Goal: Communication & Community: Answer question/provide support

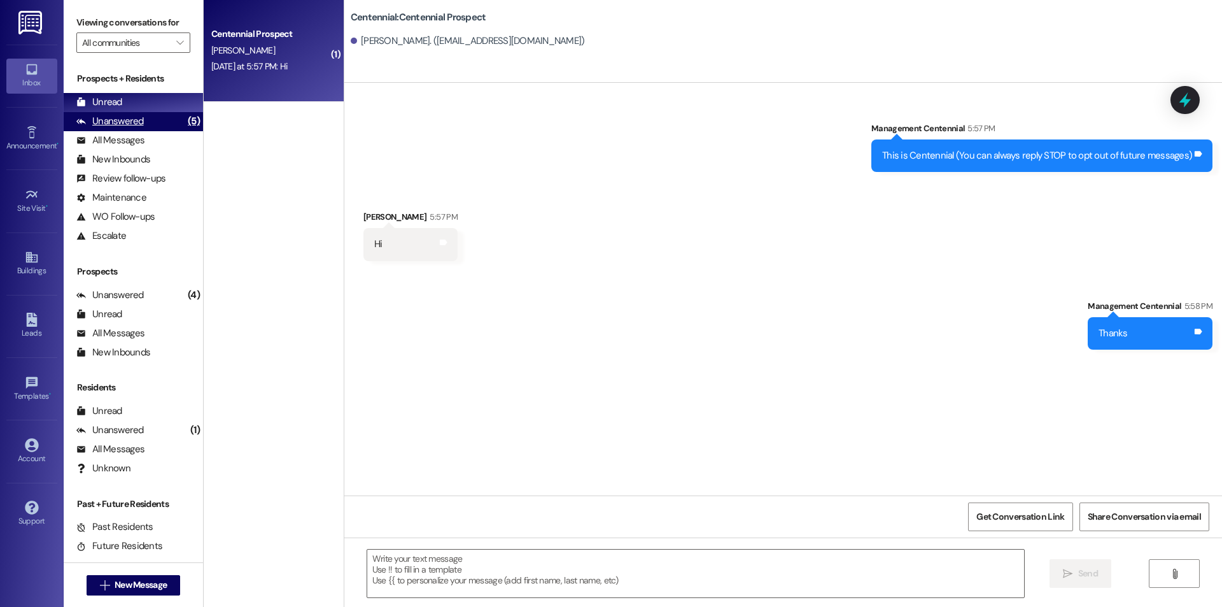
click at [185, 120] on div "(5)" at bounding box center [194, 121] width 18 height 20
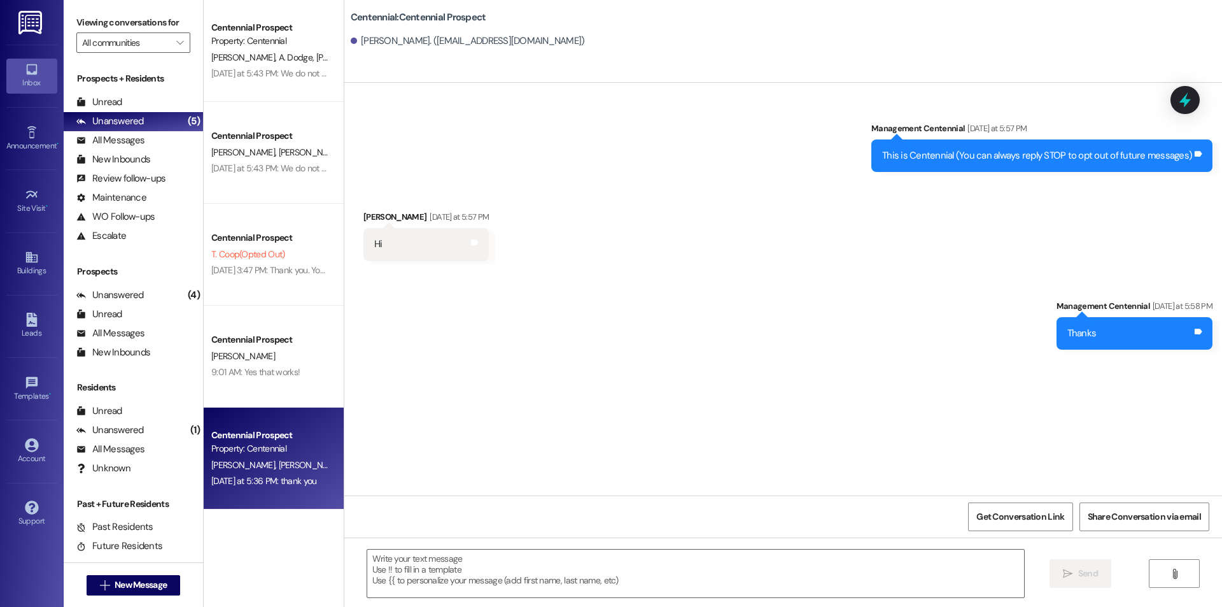
click at [262, 448] on div "Property: Centennial" at bounding box center [270, 448] width 118 height 13
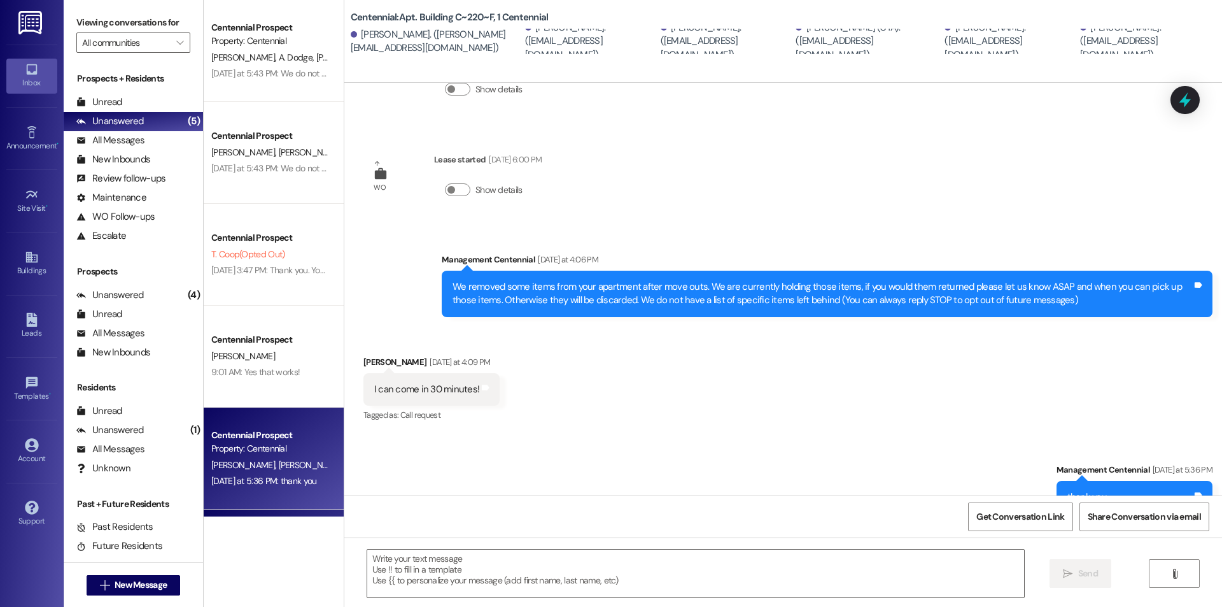
scroll to position [117, 0]
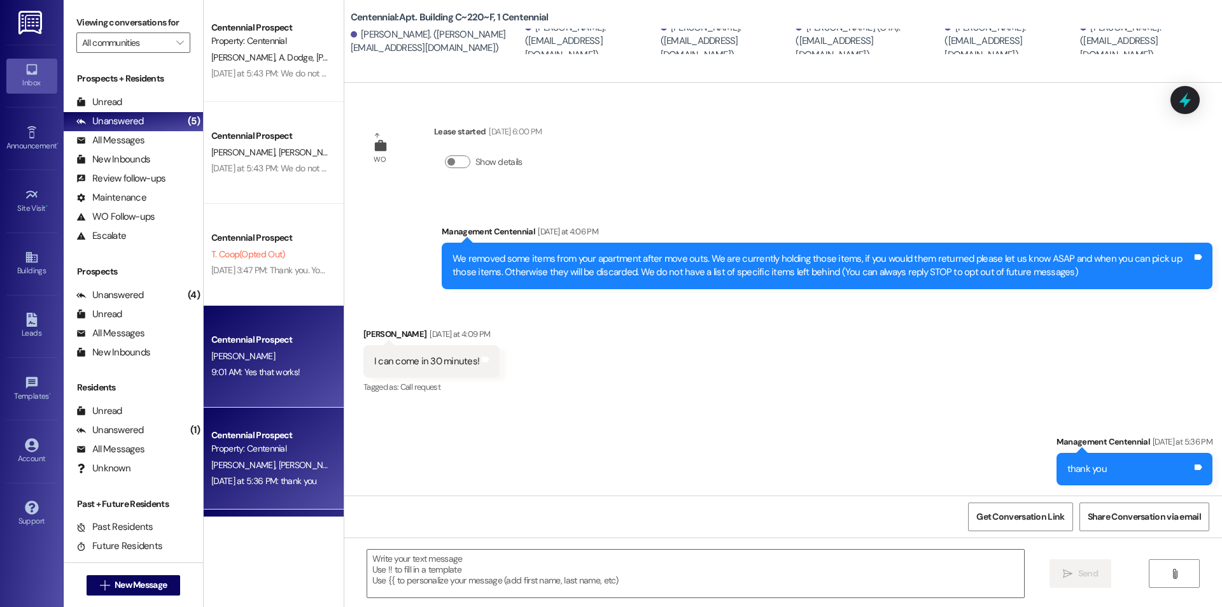
click at [258, 340] on div "Centennial Prospect" at bounding box center [270, 339] width 118 height 13
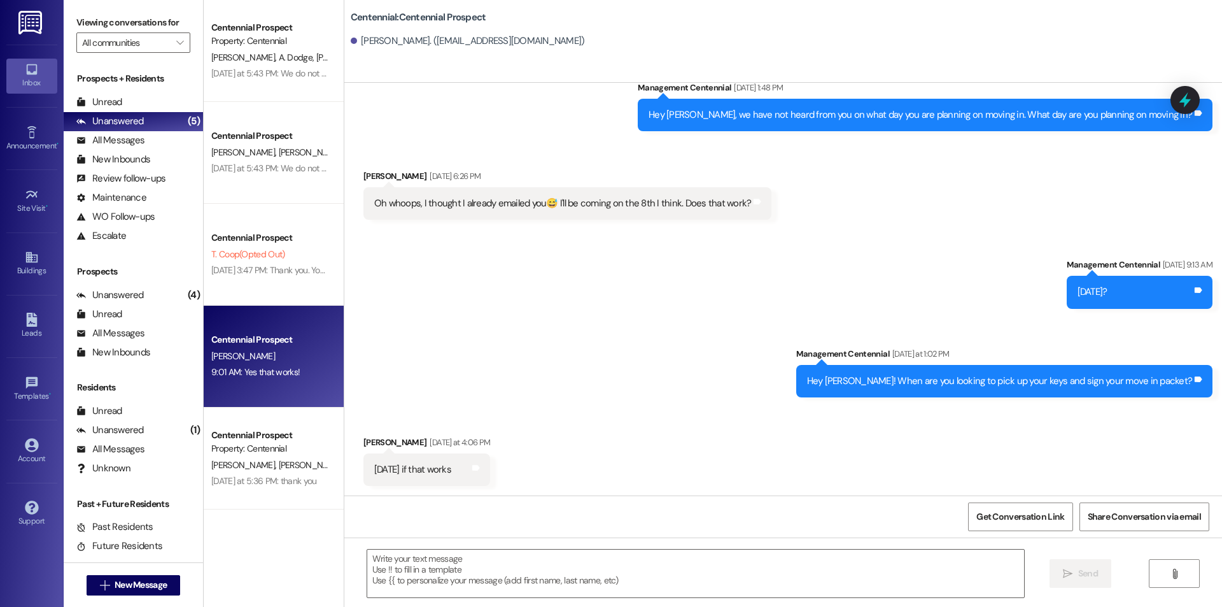
scroll to position [930, 0]
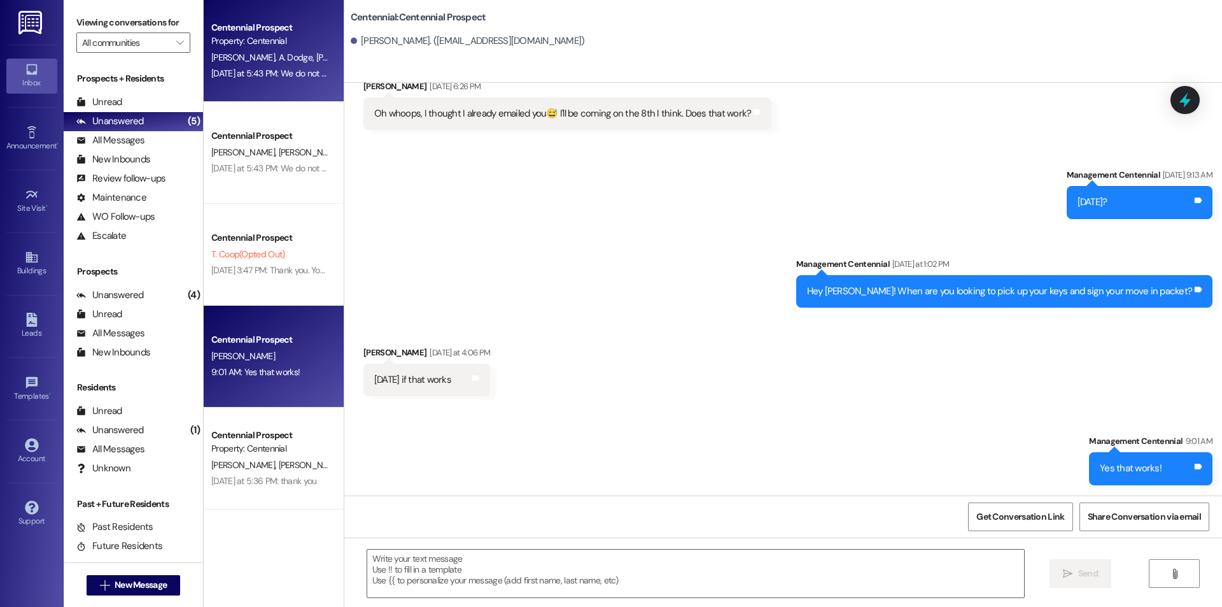
click at [283, 73] on div "Yesterday at 5:43 PM: We do not have a record of you notifying the office. It w…" at bounding box center [624, 72] width 826 height 11
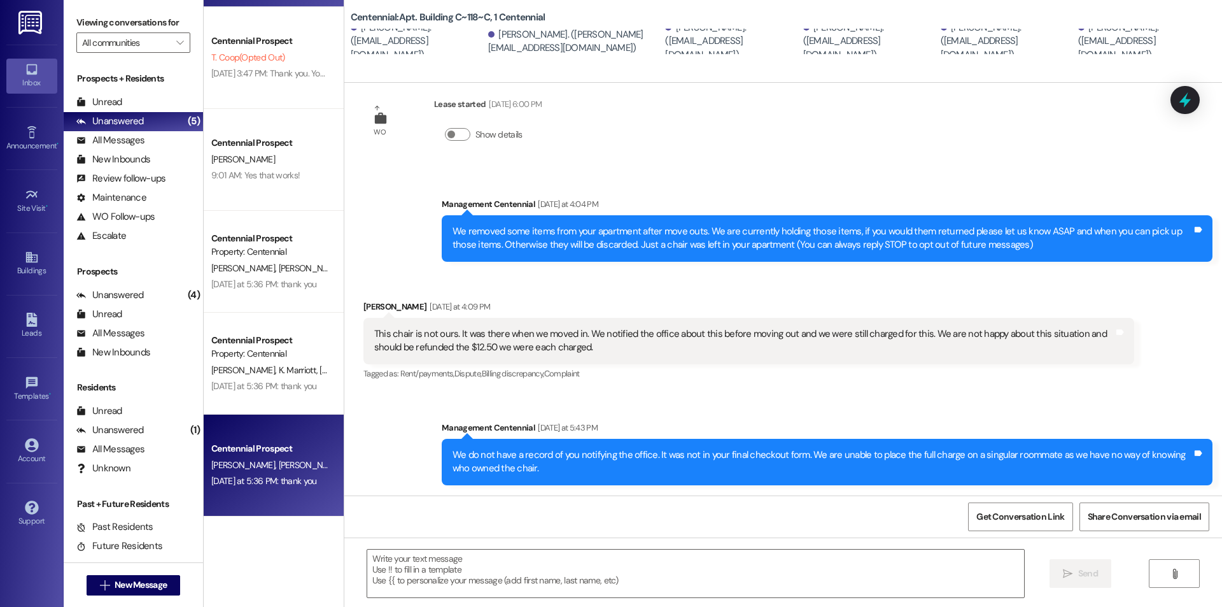
scroll to position [0, 0]
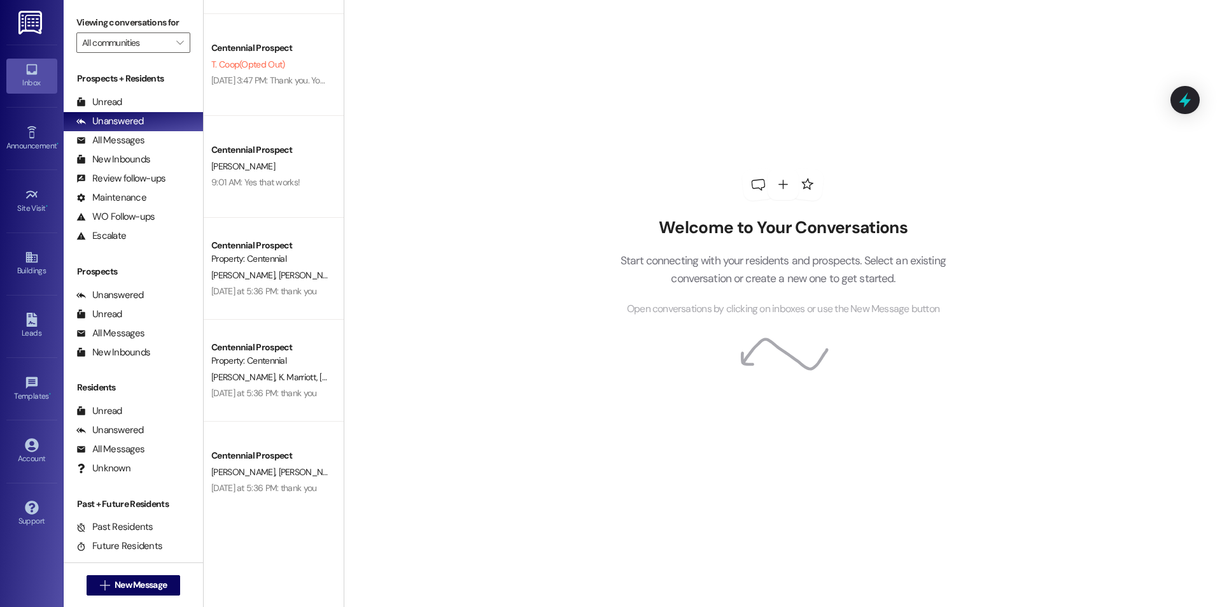
scroll to position [197, 0]
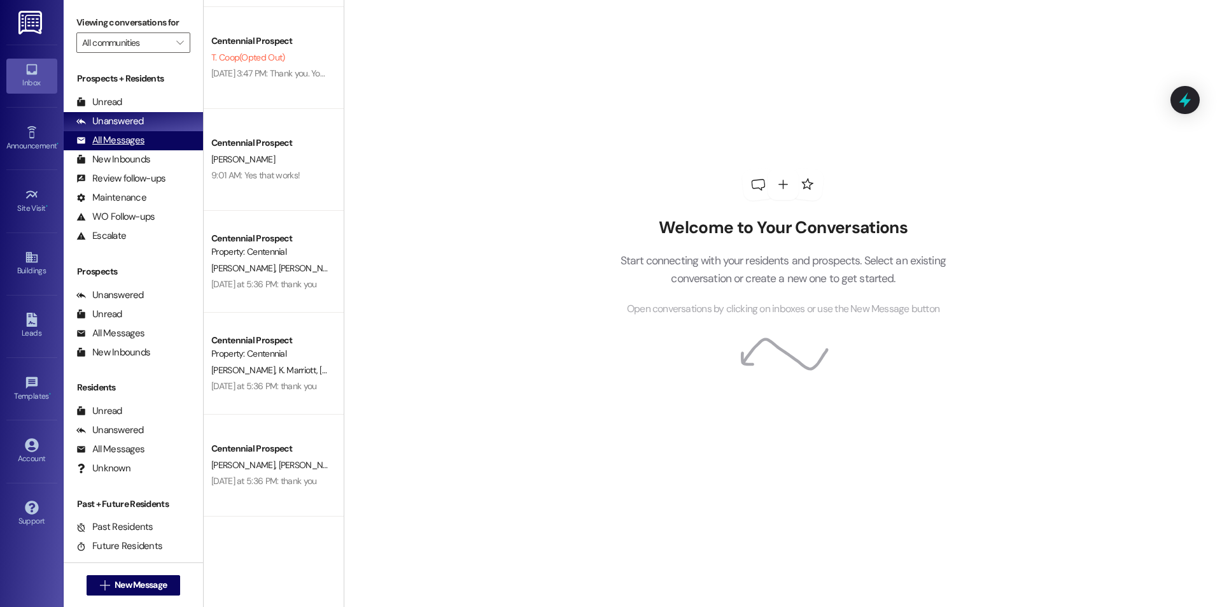
click at [124, 141] on div "All Messages" at bounding box center [110, 140] width 68 height 13
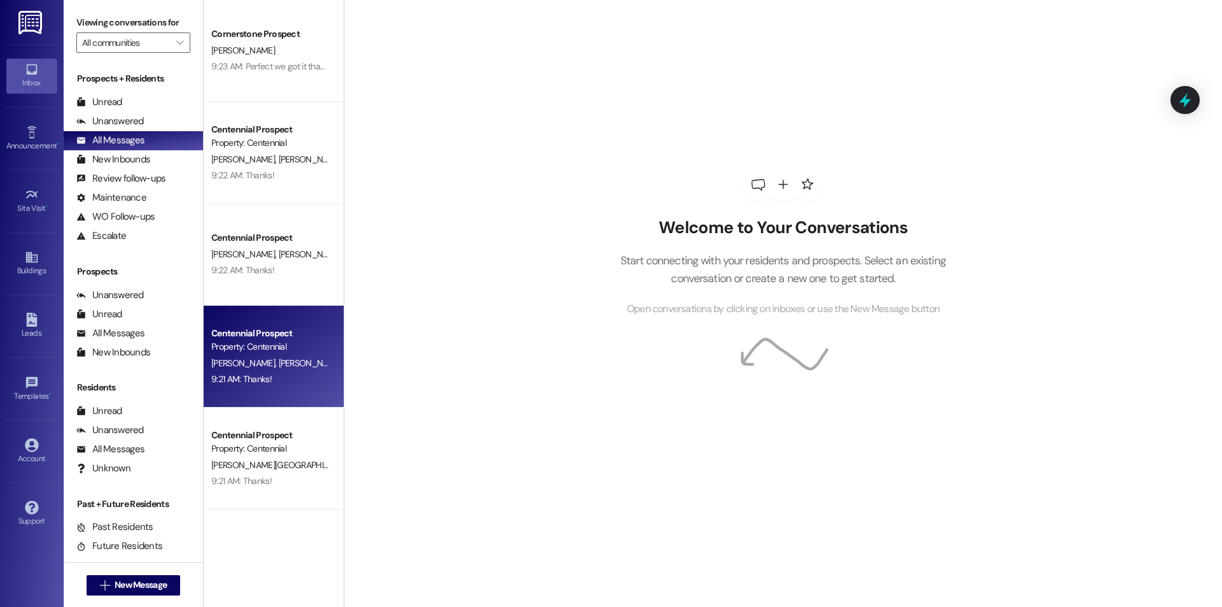
click at [234, 332] on div "Centennial Prospect" at bounding box center [270, 333] width 118 height 13
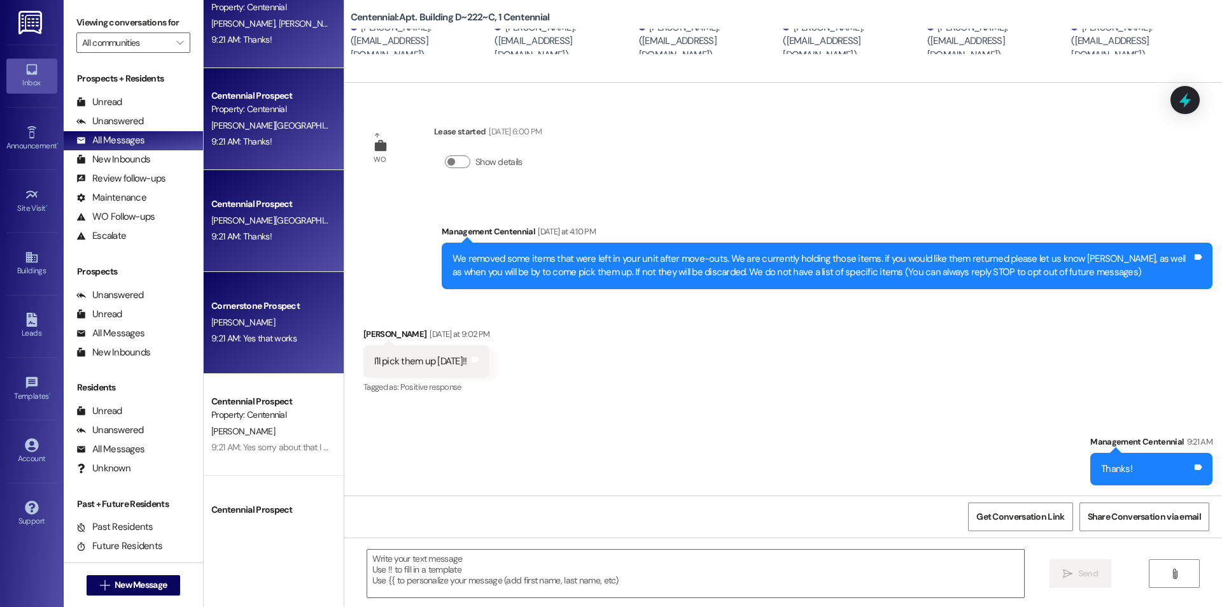
scroll to position [509, 0]
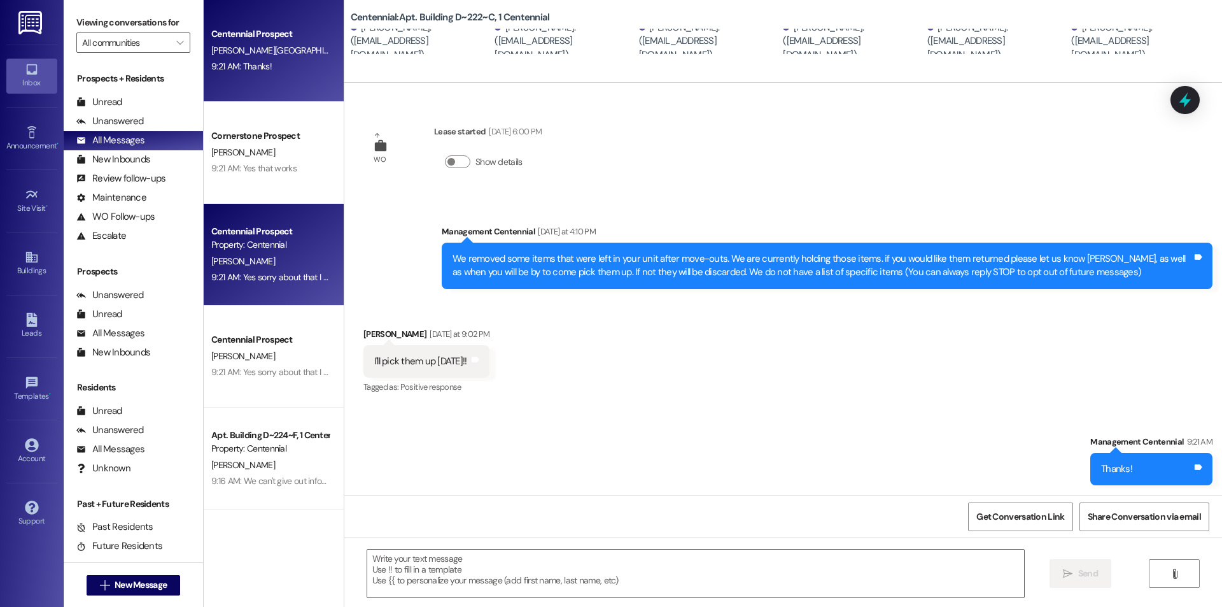
click at [267, 229] on div "Centennial Prospect" at bounding box center [270, 231] width 118 height 13
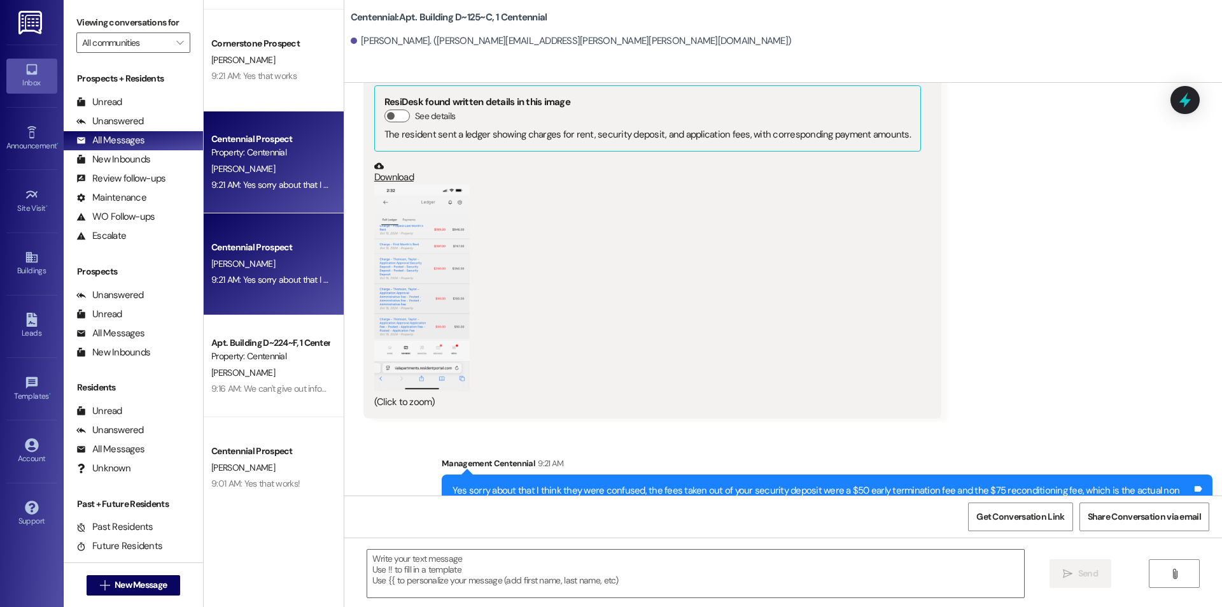
scroll to position [679, 0]
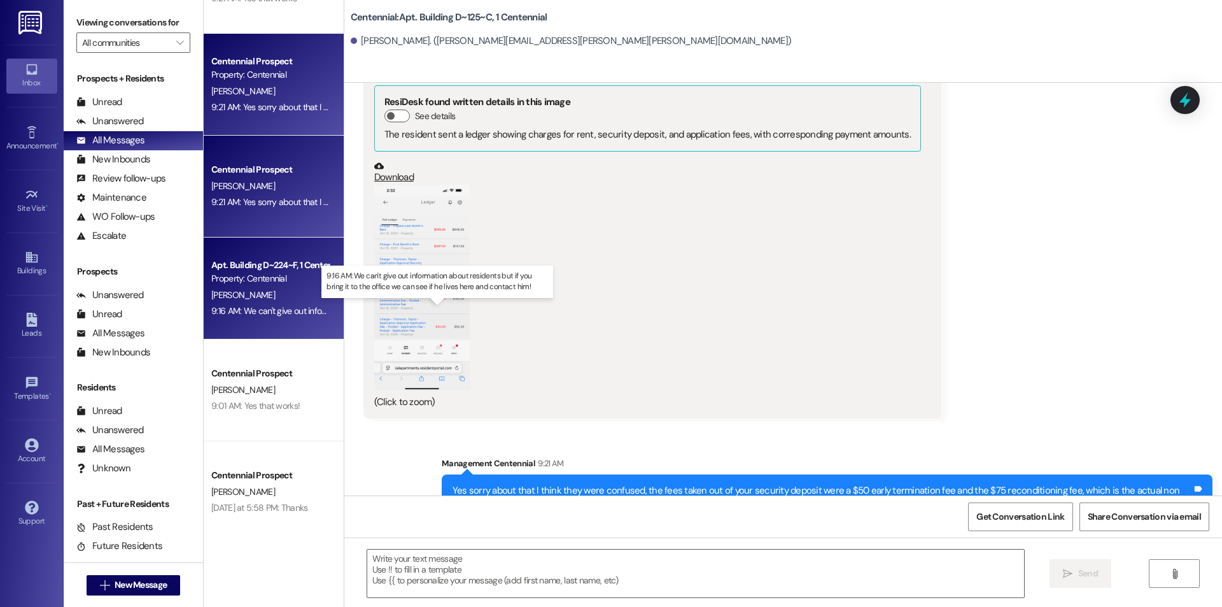
click at [258, 305] on div "9:16 AM: We can't give out information about residents but if you bring it to t…" at bounding box center [447, 310] width 473 height 11
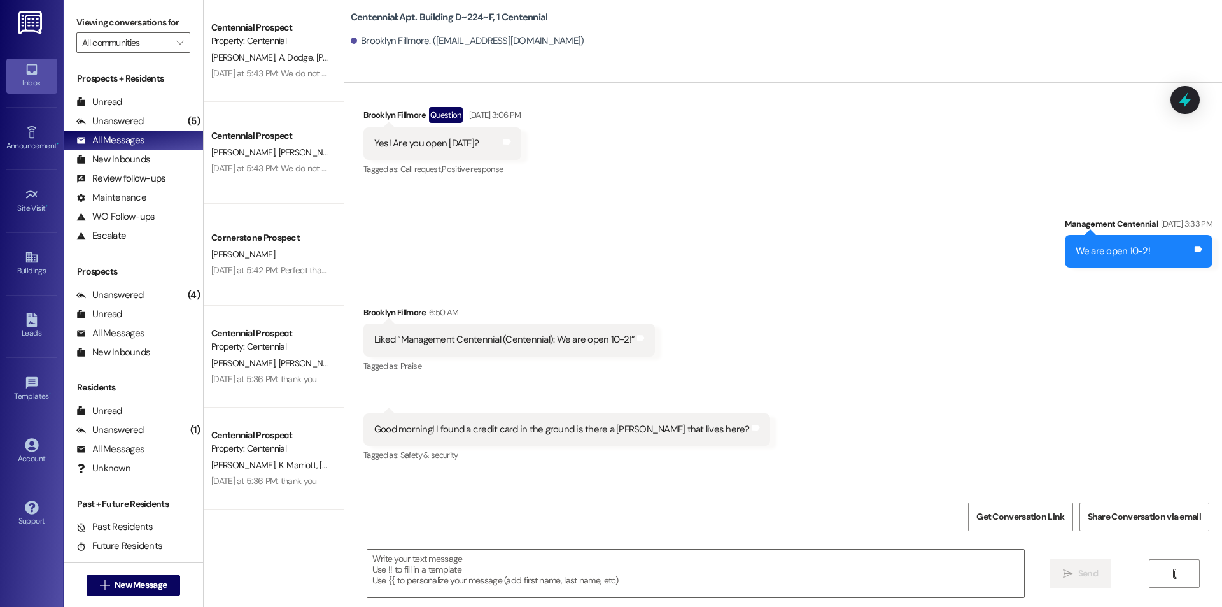
scroll to position [1528, 0]
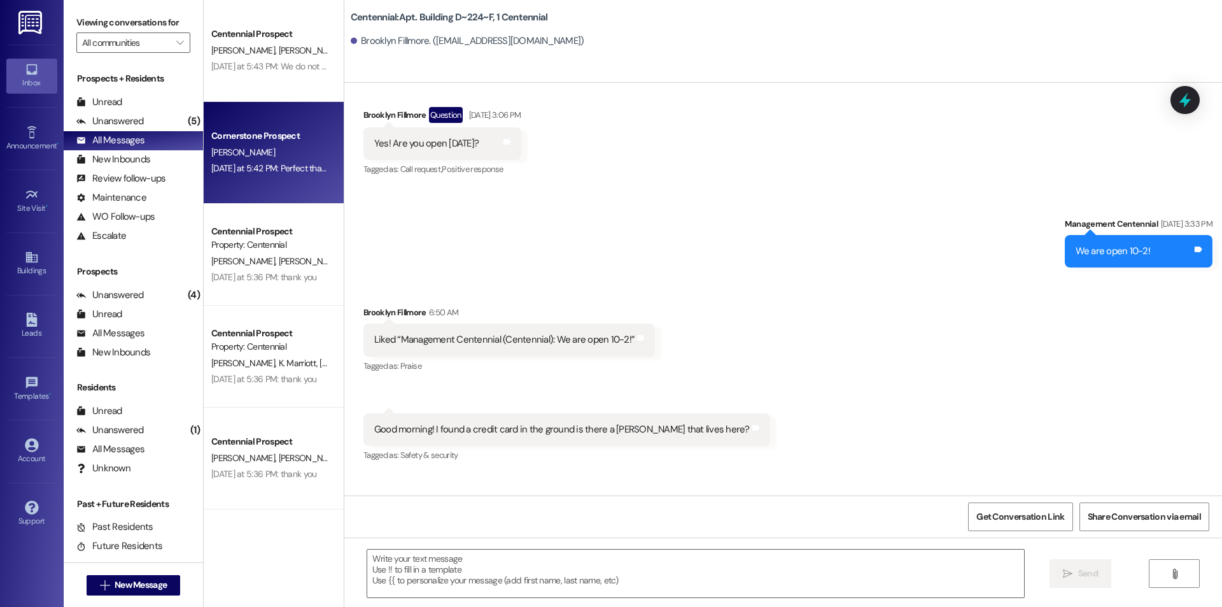
click at [285, 190] on div "Cornerstone Prospect T. white Yesterday at 5:42 PM: Perfect thank you so much! …" at bounding box center [274, 153] width 140 height 102
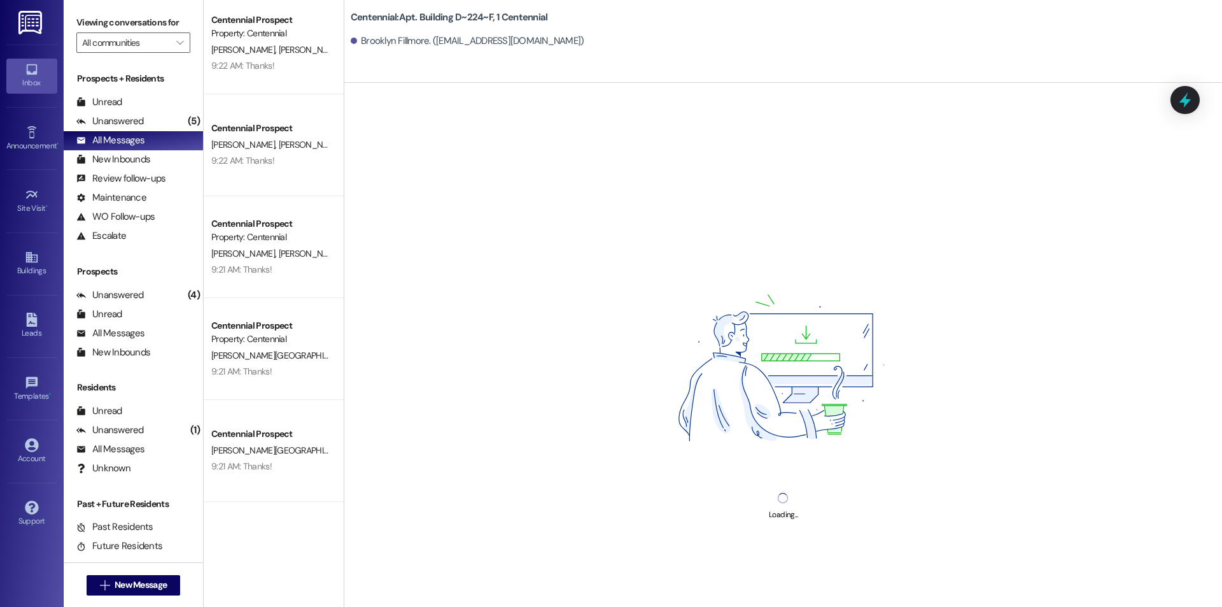
scroll to position [0, 0]
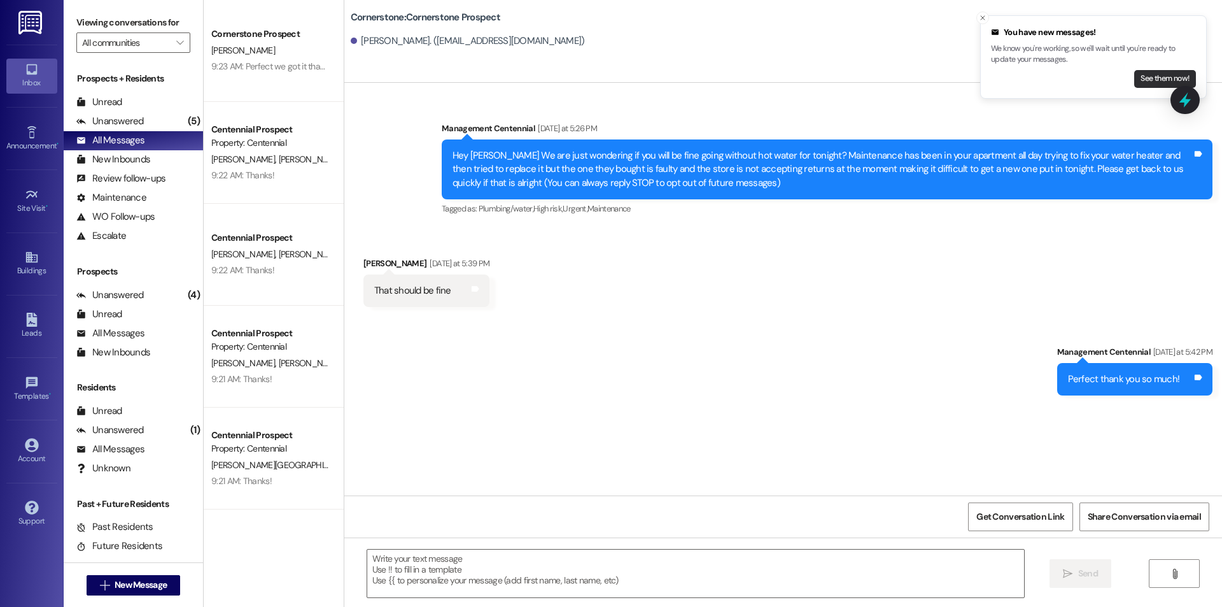
click at [1158, 74] on button "See them now!" at bounding box center [1166, 79] width 62 height 18
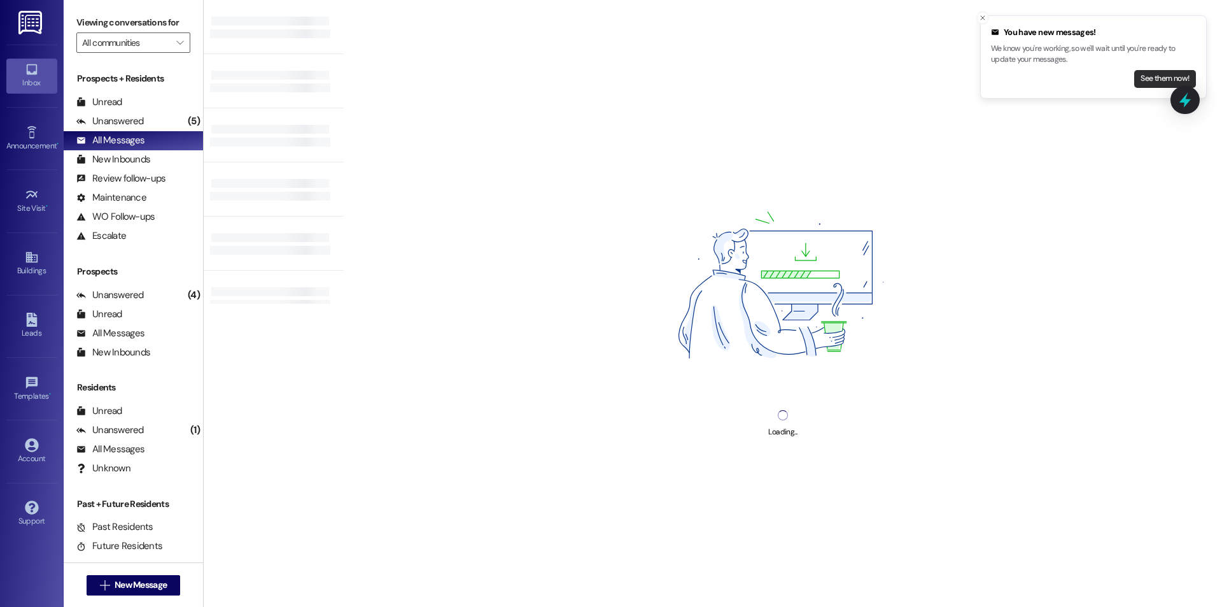
click at [1156, 83] on button "See them now!" at bounding box center [1166, 79] width 62 height 18
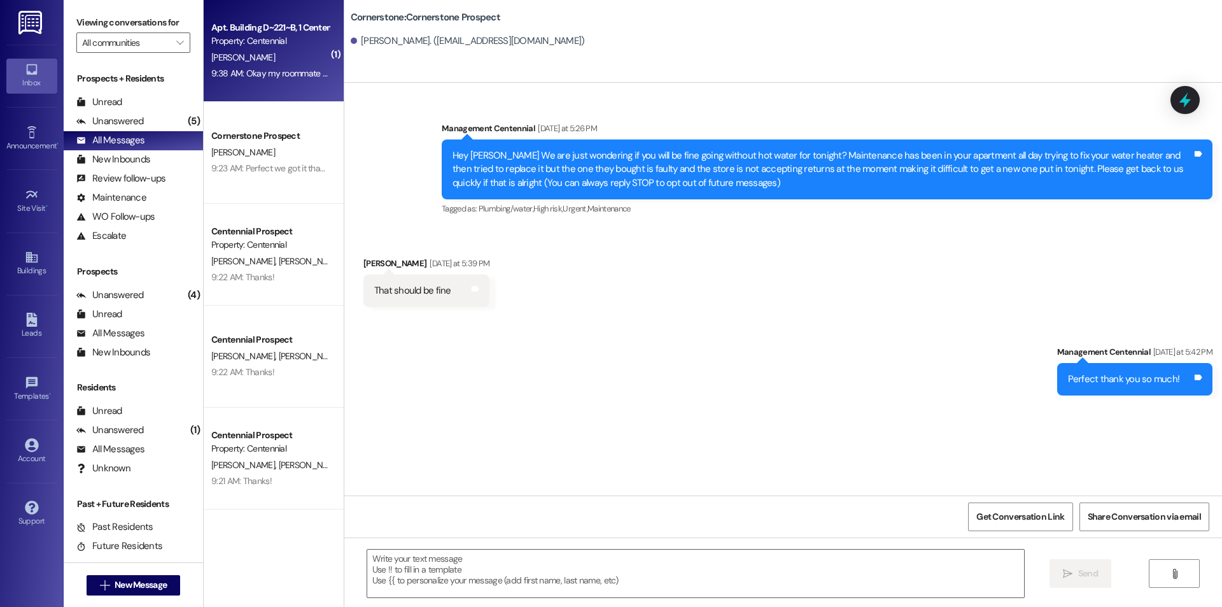
click at [259, 11] on div "Apt. Building D~221~B, 1 Centennial Property: Centennial J. Hinton 9:38 AM: Oka…" at bounding box center [274, 51] width 140 height 102
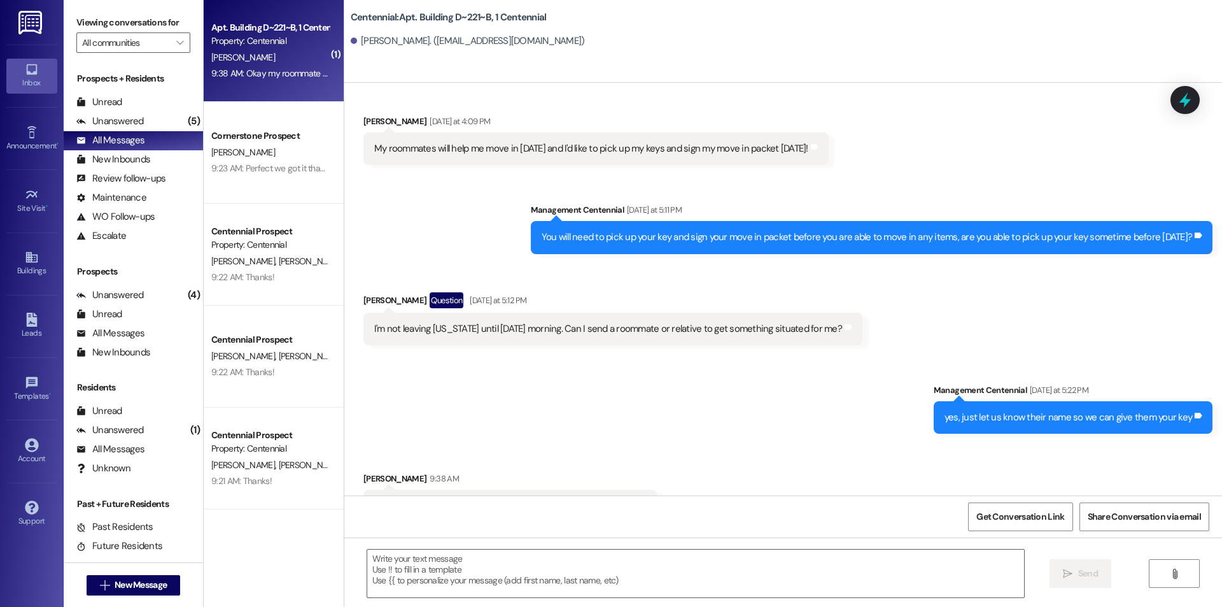
scroll to position [15068, 0]
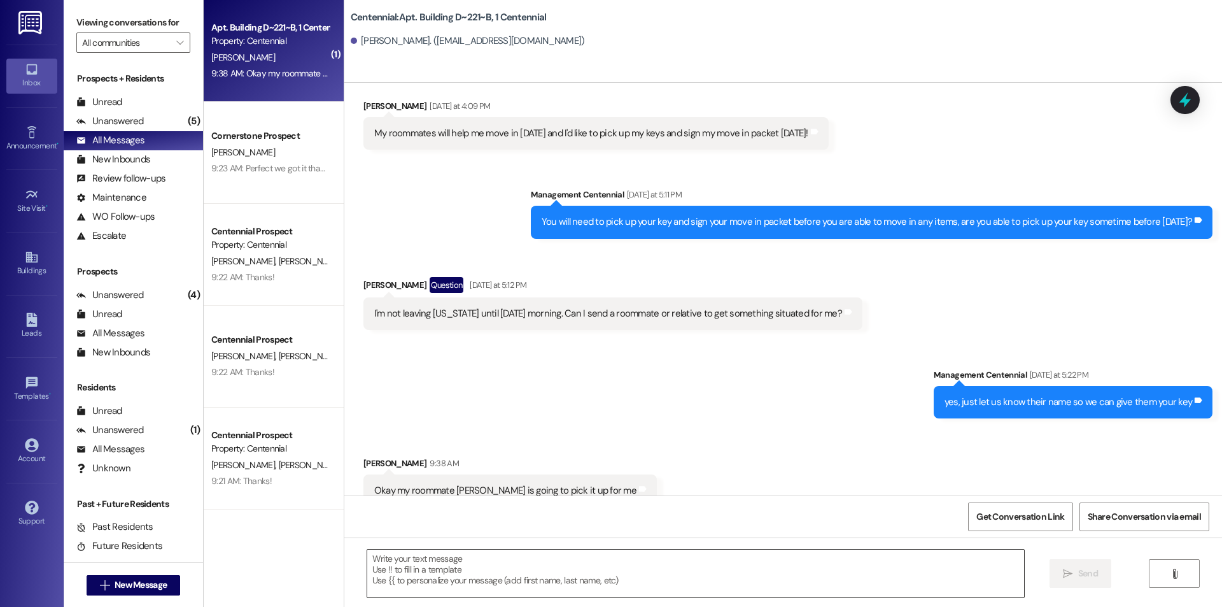
click at [507, 584] on textarea at bounding box center [695, 573] width 657 height 48
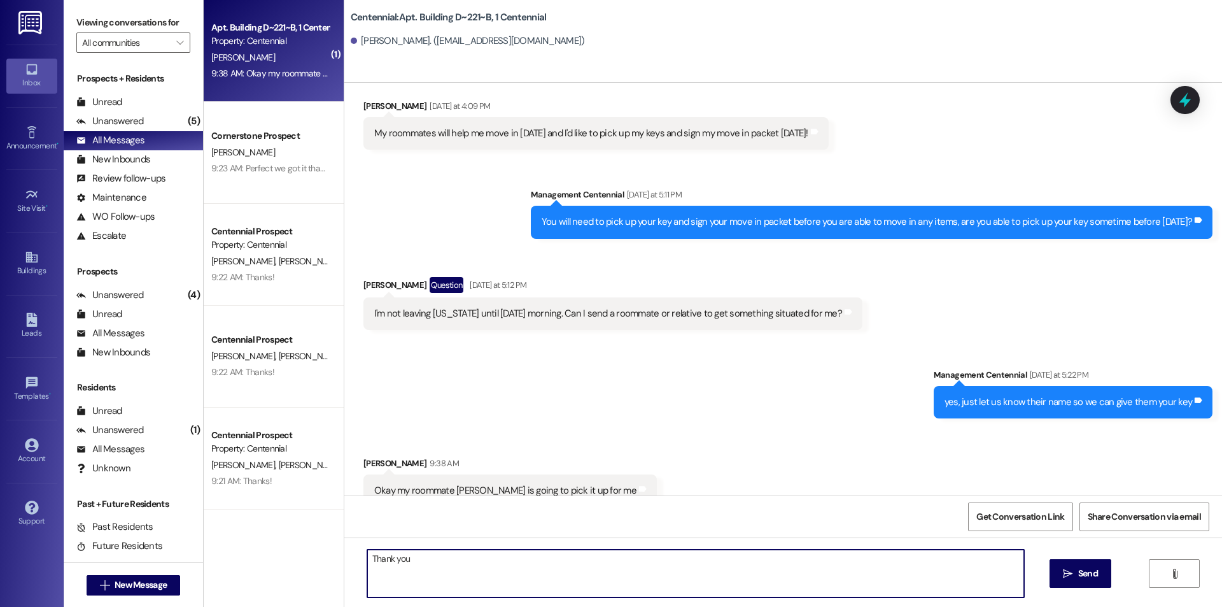
type textarea "Thank you!"
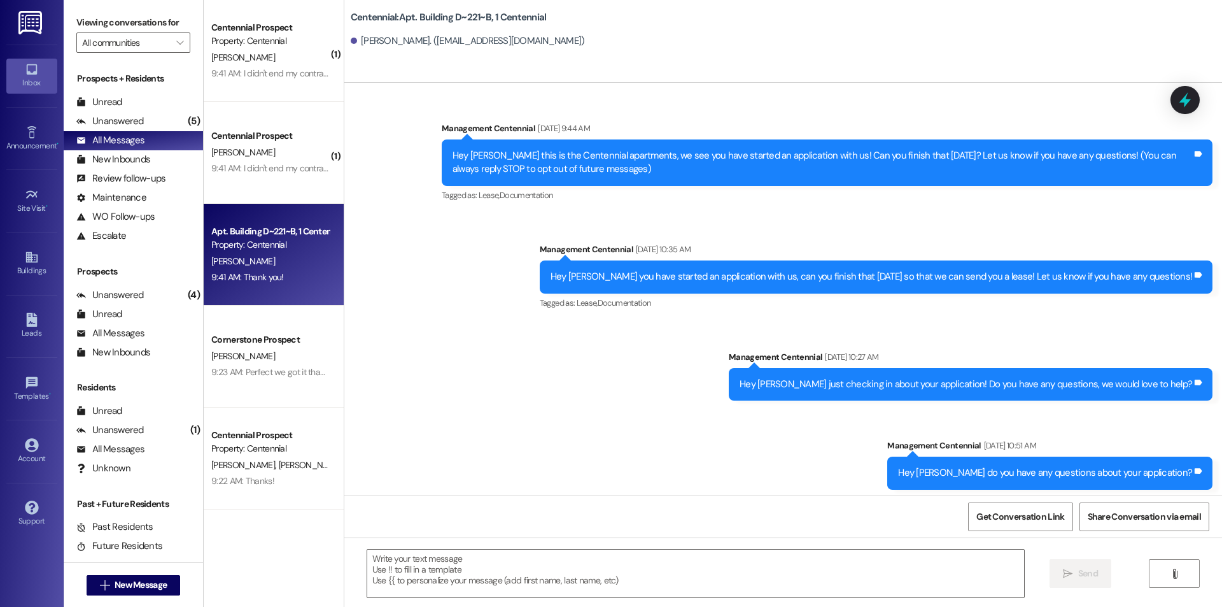
scroll to position [15067, 0]
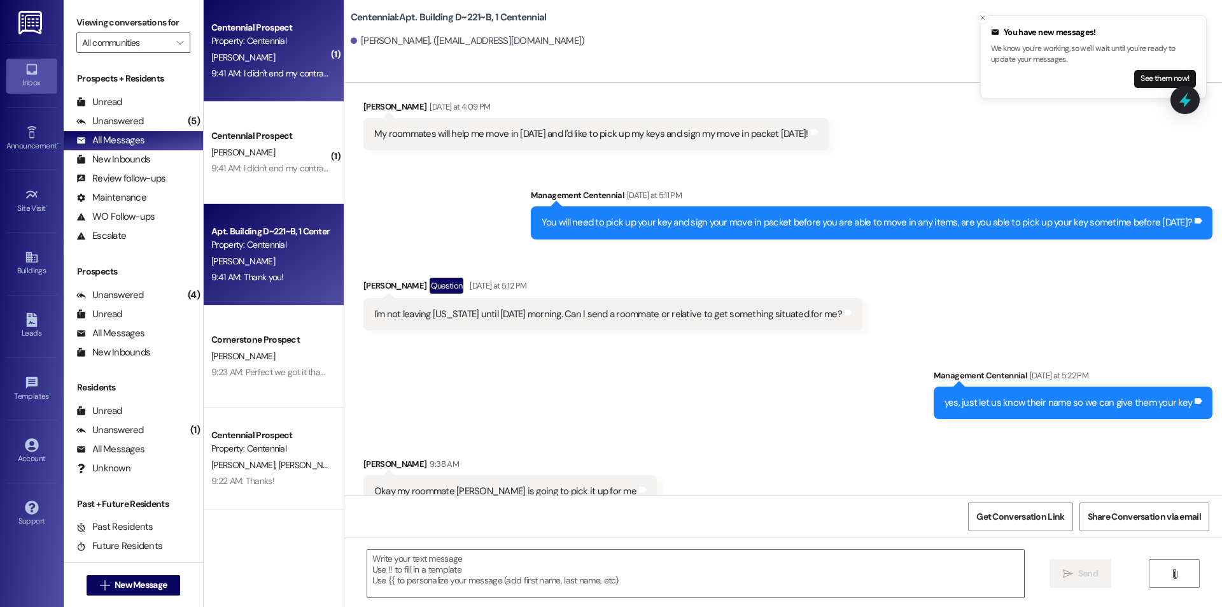
click at [260, 50] on div "[PERSON_NAME]" at bounding box center [270, 58] width 120 height 16
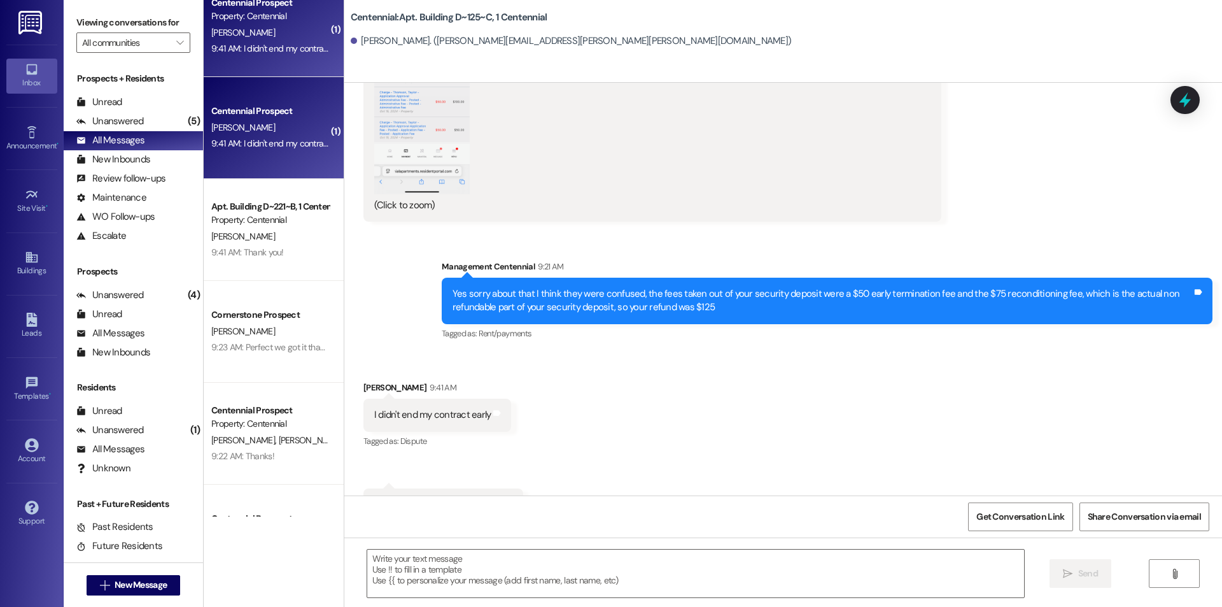
scroll to position [0, 0]
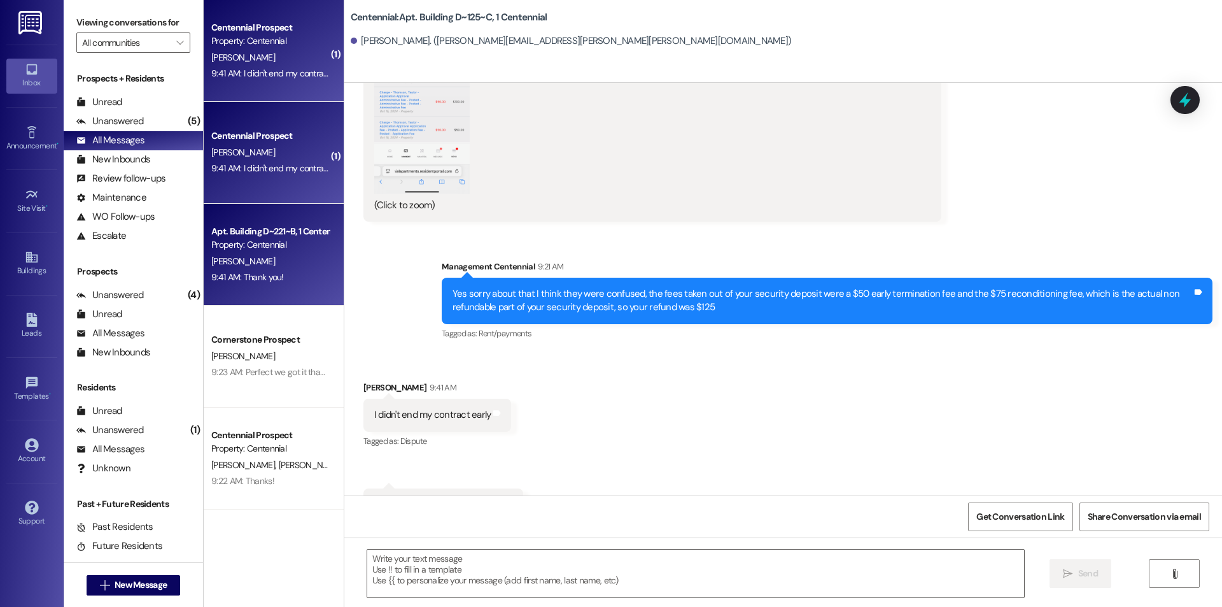
click at [284, 267] on div "[PERSON_NAME]" at bounding box center [270, 261] width 120 height 16
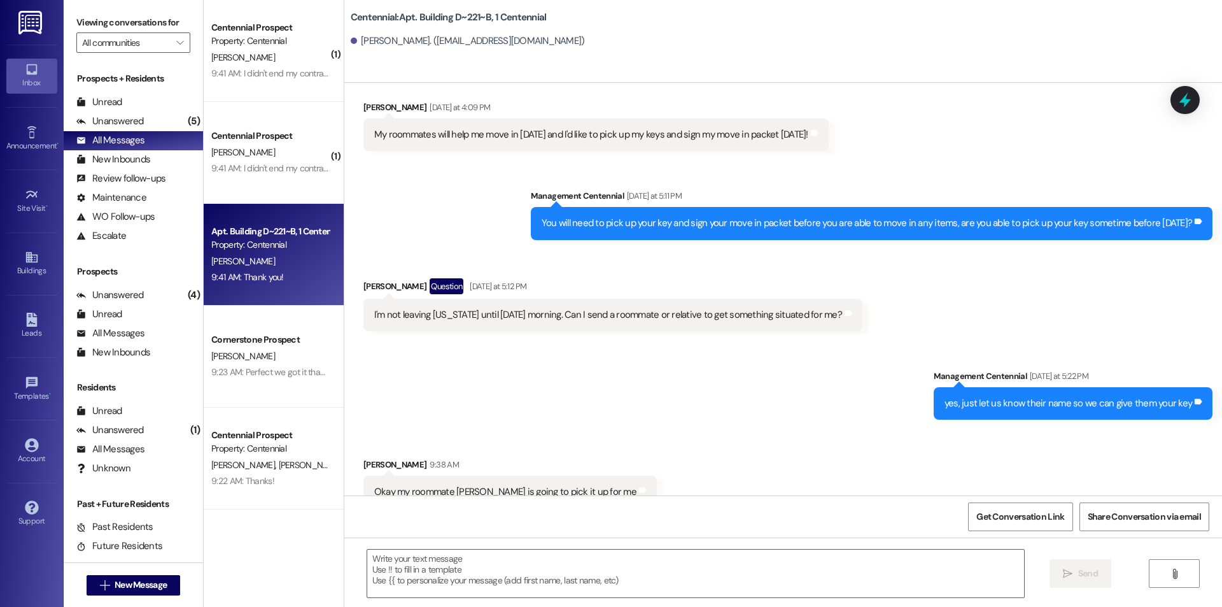
scroll to position [15156, 0]
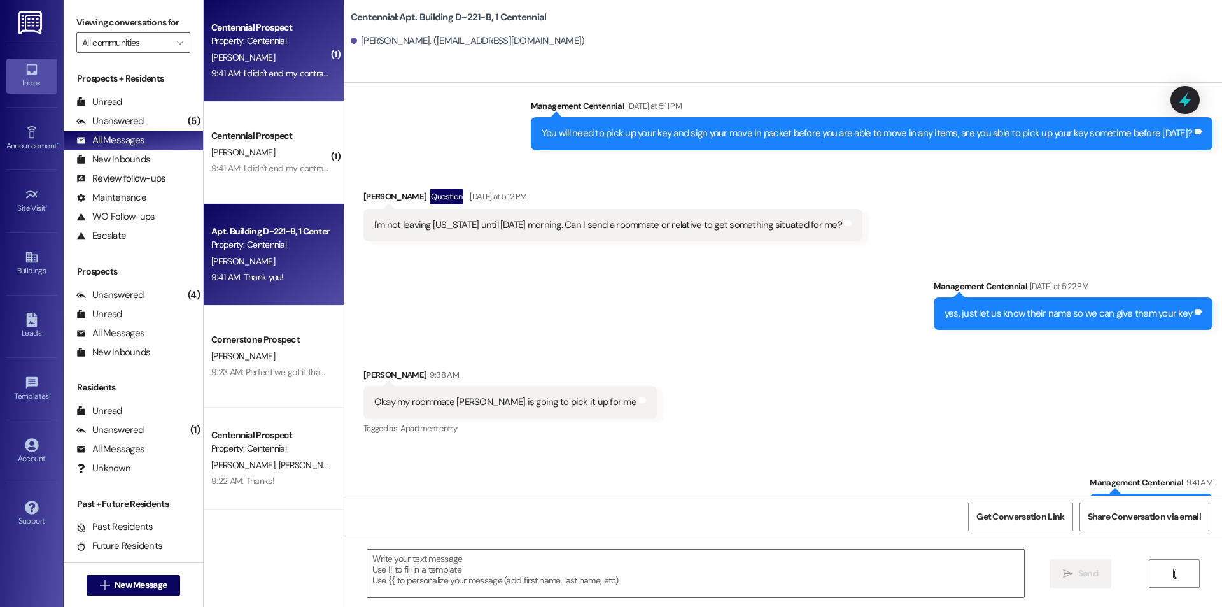
click at [276, 73] on div "9:41 AM: I didn't end my contract early 9:41 AM: I didn't end my contract early" at bounding box center [281, 72] width 140 height 11
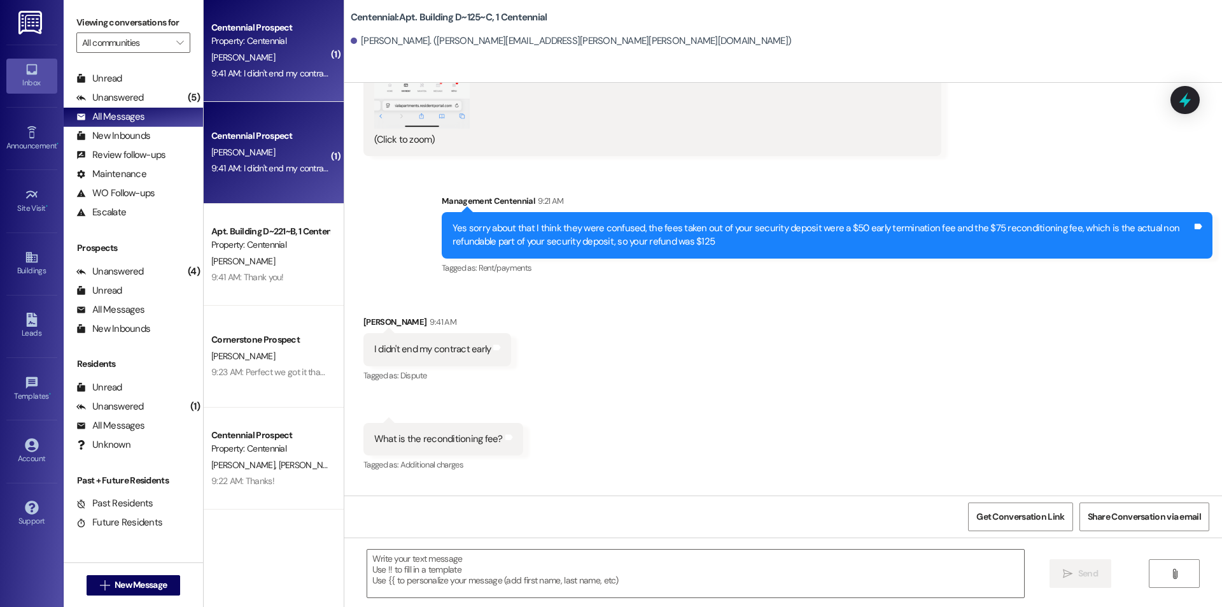
scroll to position [9921, 0]
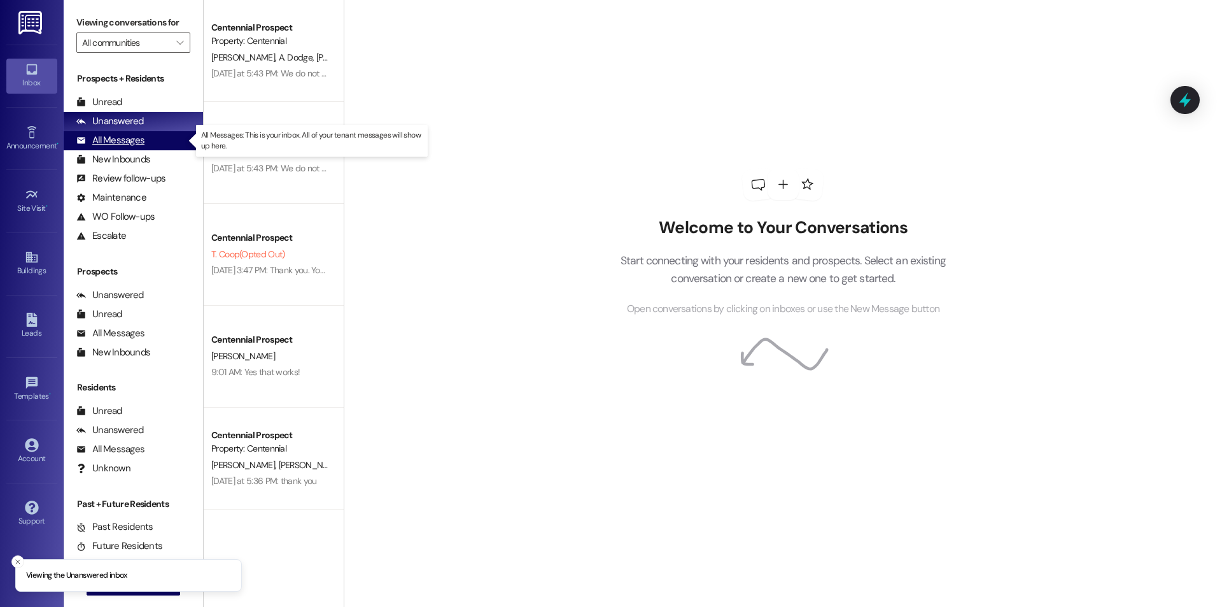
click at [147, 144] on div "All Messages (undefined)" at bounding box center [133, 140] width 139 height 19
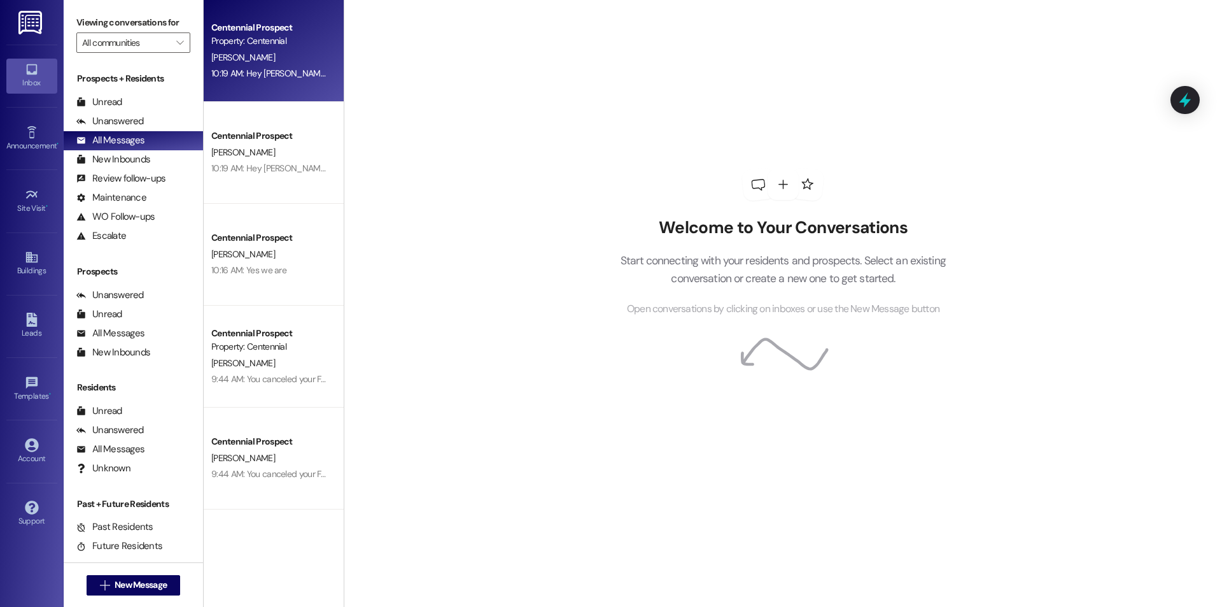
click at [272, 87] on div "Centennial Prospect Property: Centennial [PERSON_NAME] 10:19 AM: Hey [PERSON_NA…" at bounding box center [274, 51] width 140 height 102
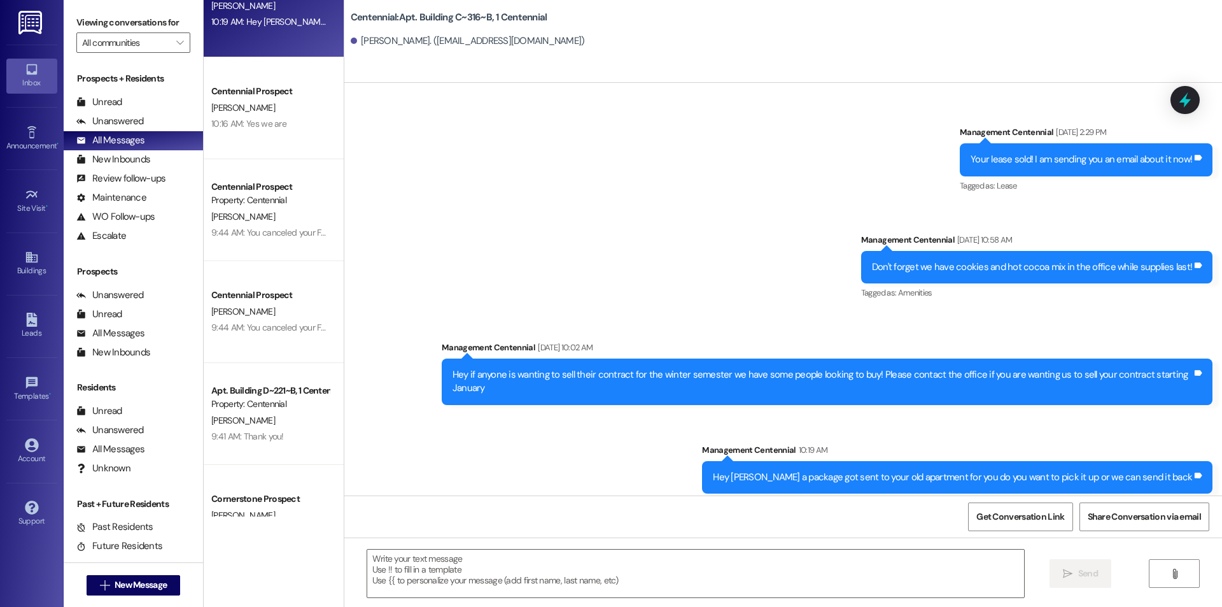
scroll to position [170, 0]
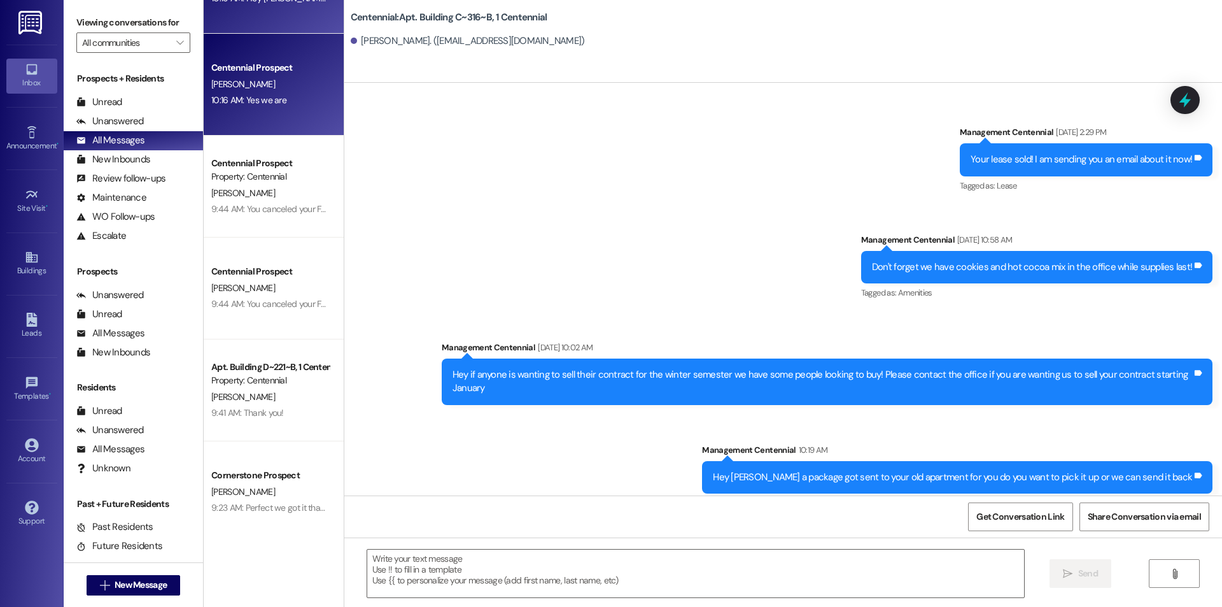
click at [257, 110] on div "Centennial Prospect [PERSON_NAME] 10:16 AM: Yes we are 10:16 AM: Yes we are" at bounding box center [274, 85] width 140 height 102
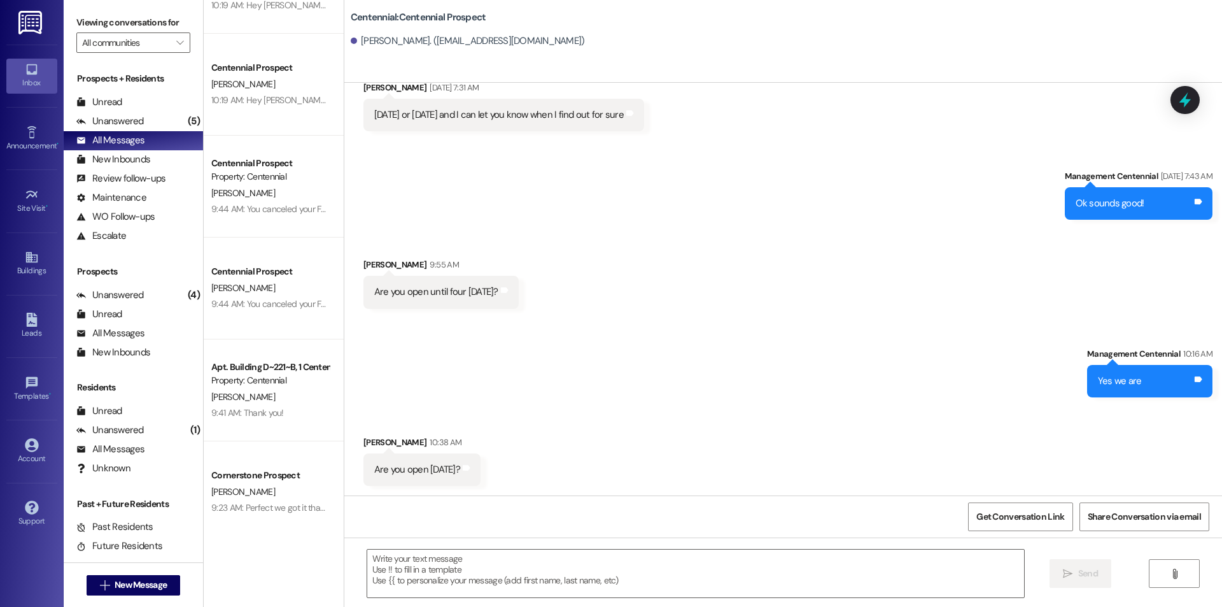
scroll to position [2528, 0]
click at [462, 564] on textarea at bounding box center [695, 573] width 657 height 48
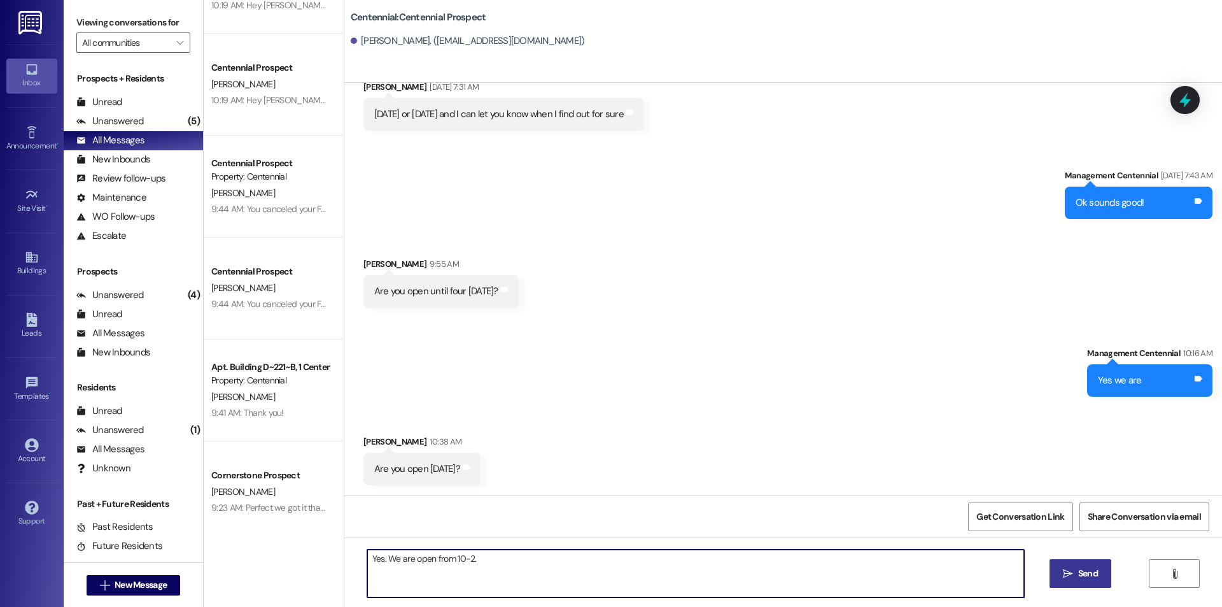
type textarea "Yes. We are open from 10-2."
click at [1063, 572] on icon "" at bounding box center [1068, 574] width 10 height 10
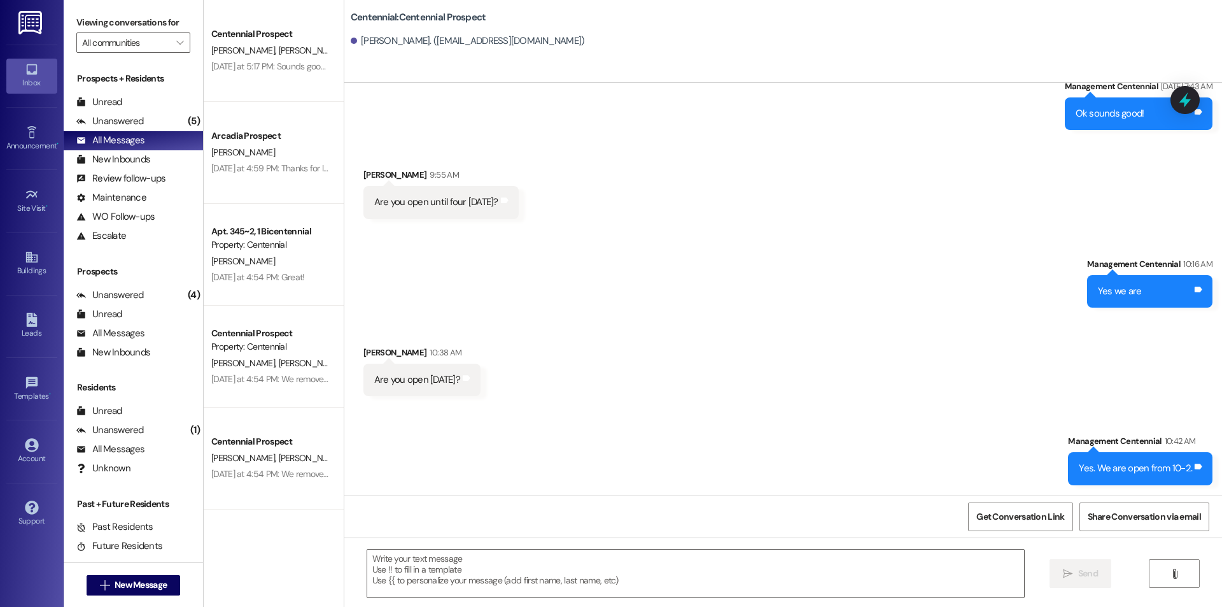
scroll to position [3226, 0]
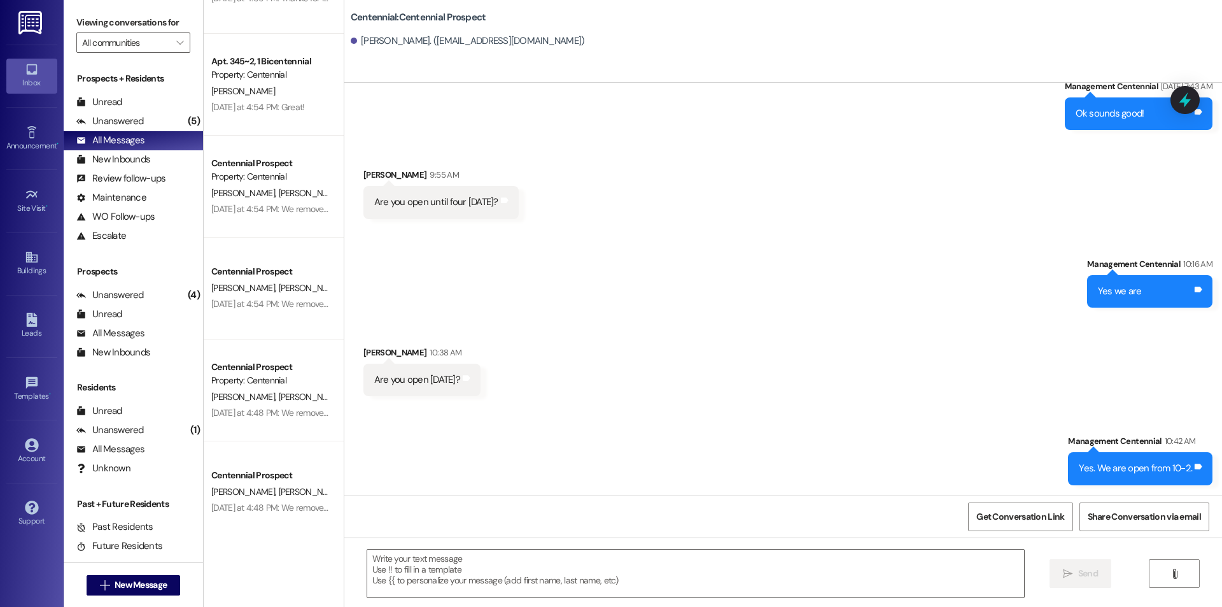
click at [287, 329] on div "Centennial Prospect [PERSON_NAME] [PERSON_NAME] [PERSON_NAME] Park [PERSON_NAME…" at bounding box center [274, 288] width 140 height 102
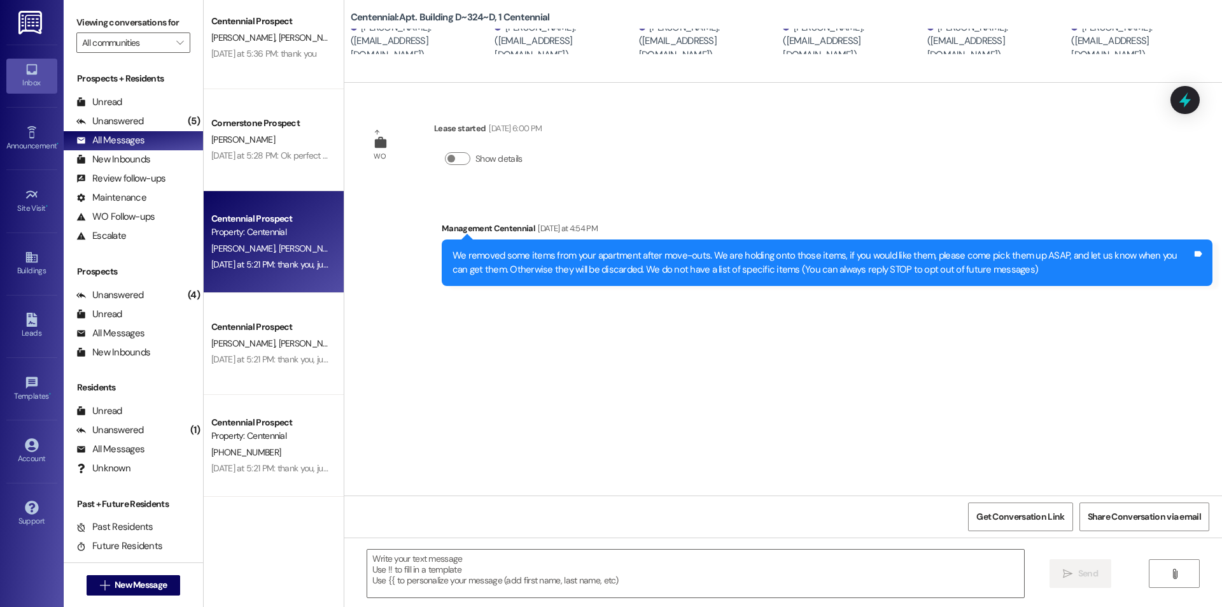
scroll to position [2377, 0]
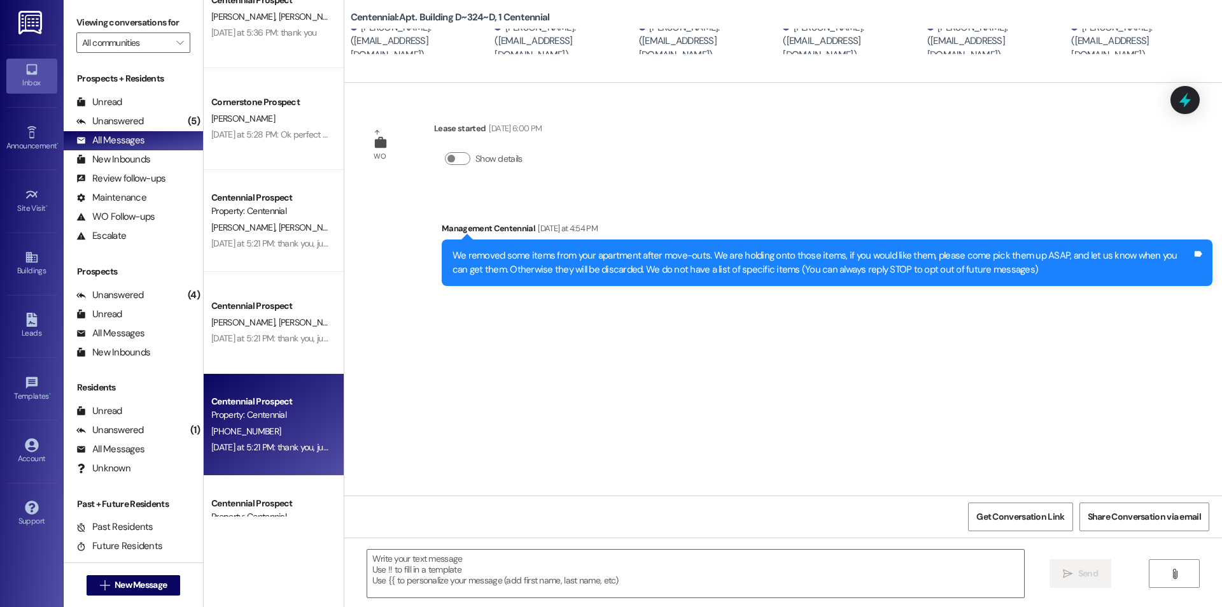
click at [298, 390] on div "Centennial Prospect Property: Centennial [PHONE_NUMBER] [DATE] at 5:21 PM: than…" at bounding box center [274, 425] width 140 height 102
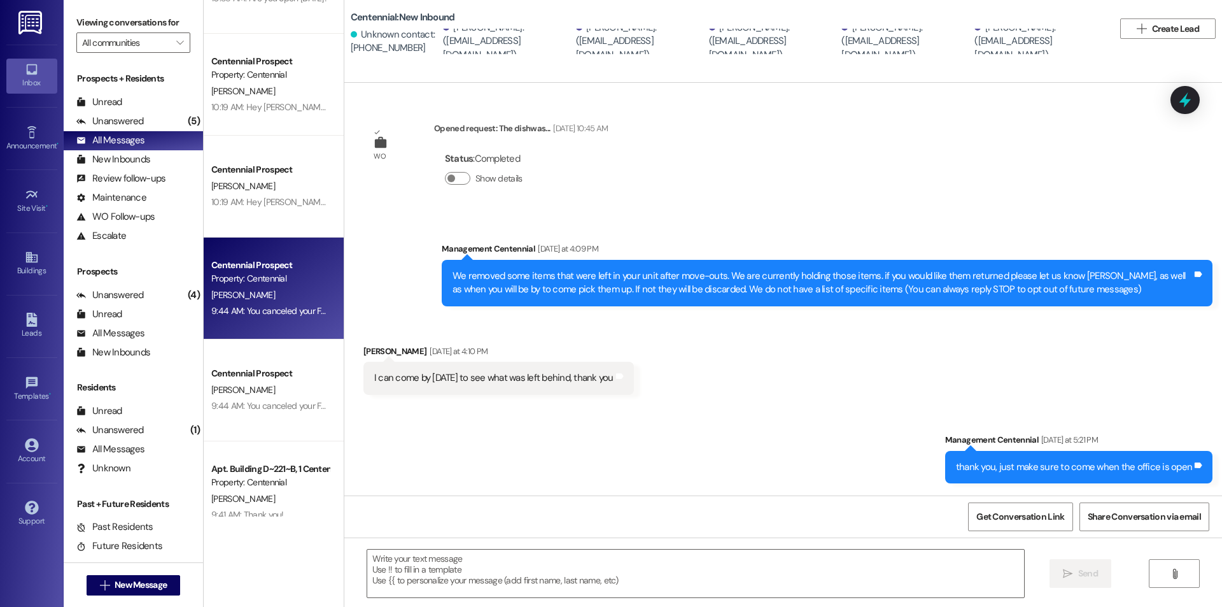
scroll to position [0, 0]
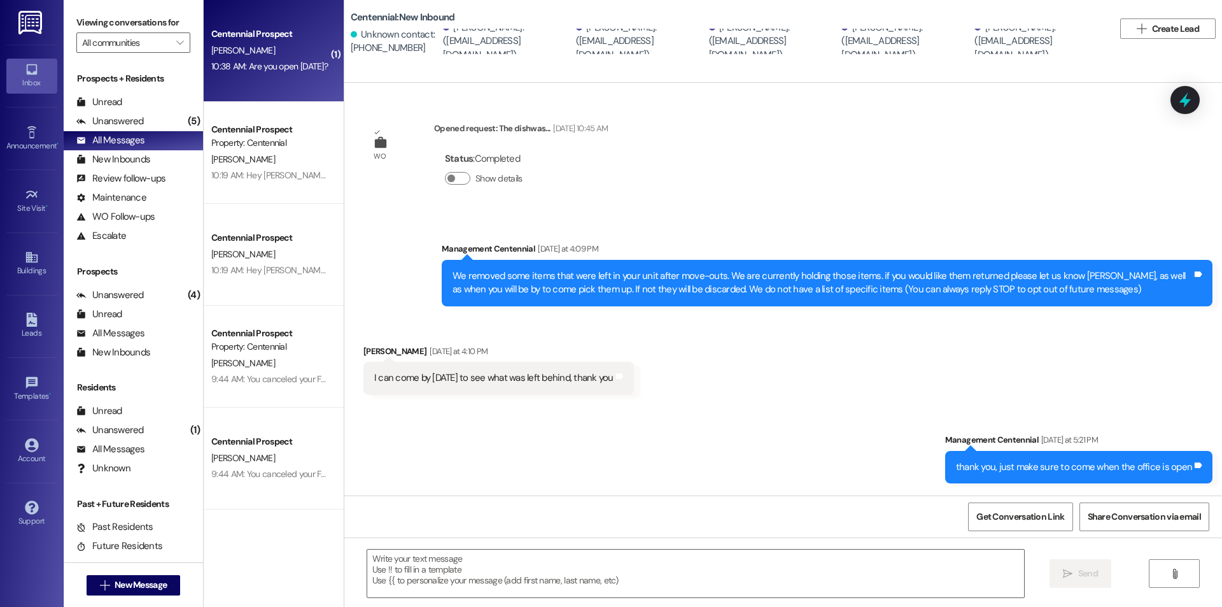
click at [269, 73] on div "10:38 AM: Are you open [DATE]? 10:38 AM: Are you open [DATE]?" at bounding box center [270, 67] width 120 height 16
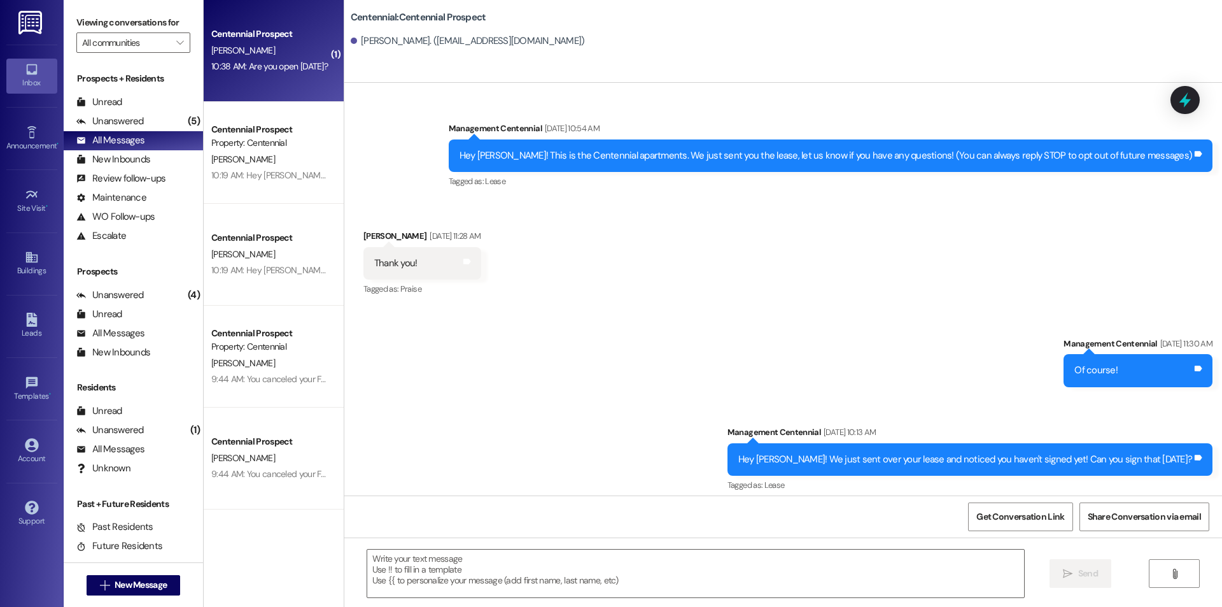
scroll to position [2617, 0]
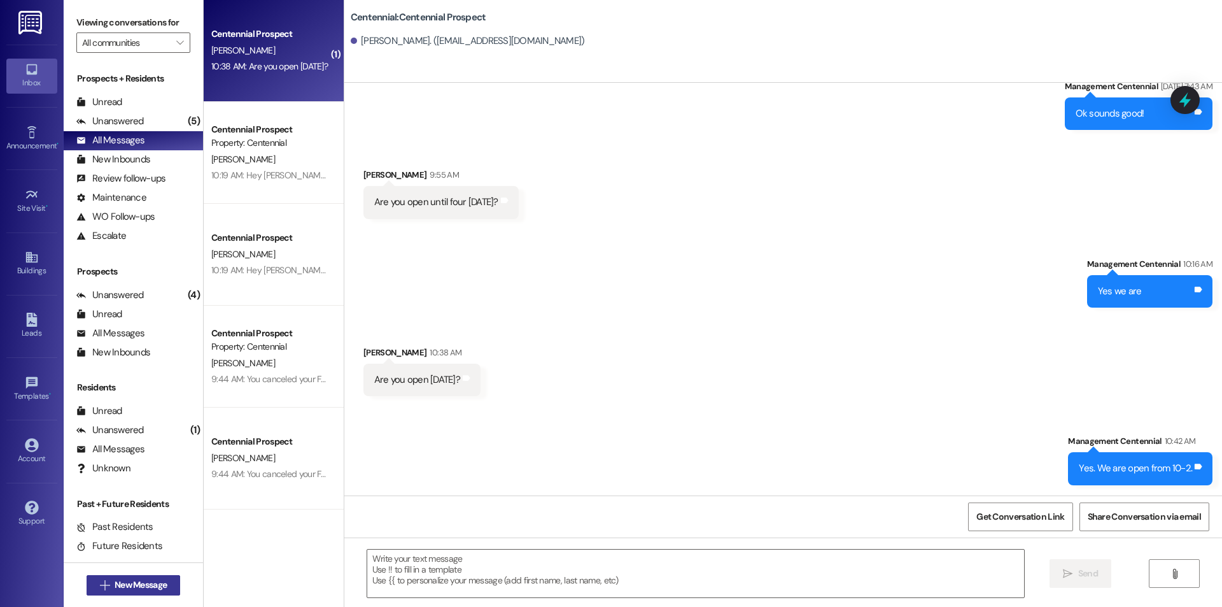
click at [137, 586] on span "New Message" at bounding box center [141, 584] width 52 height 13
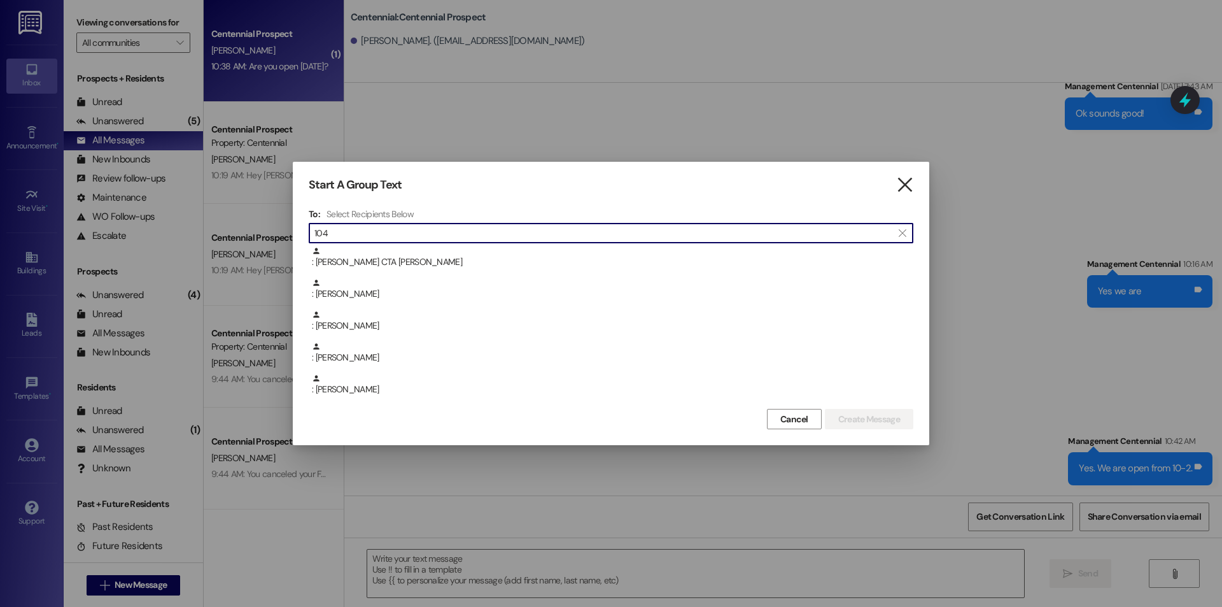
type input "104"
click at [909, 191] on icon "" at bounding box center [904, 184] width 17 height 13
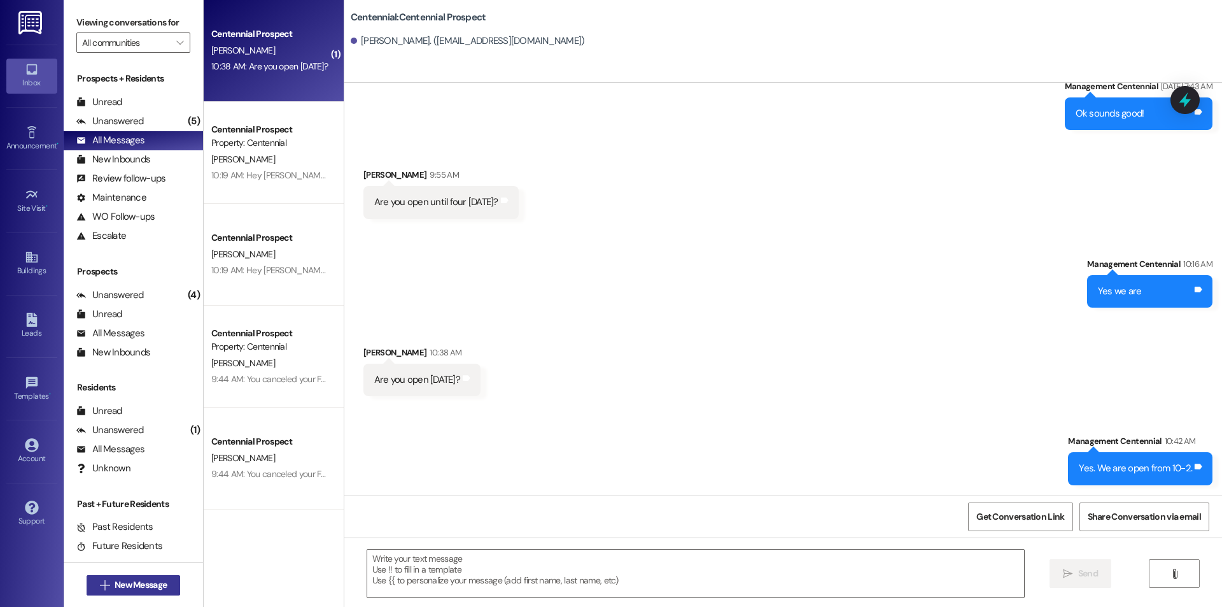
click at [159, 575] on button " New Message" at bounding box center [134, 585] width 94 height 20
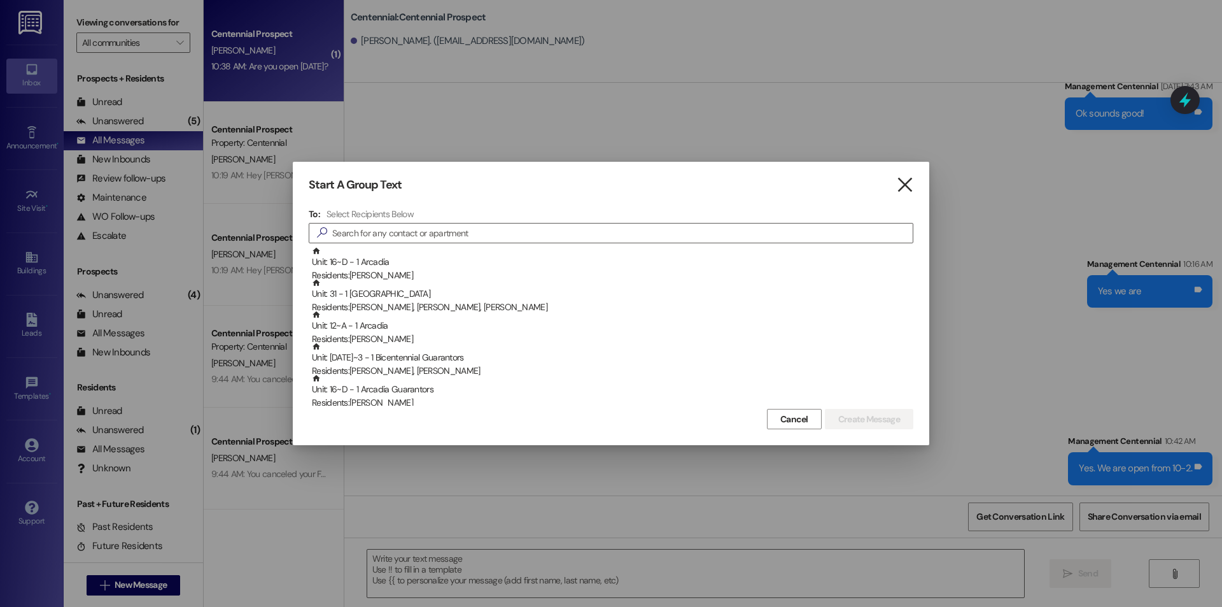
click at [913, 181] on icon "" at bounding box center [904, 184] width 17 height 13
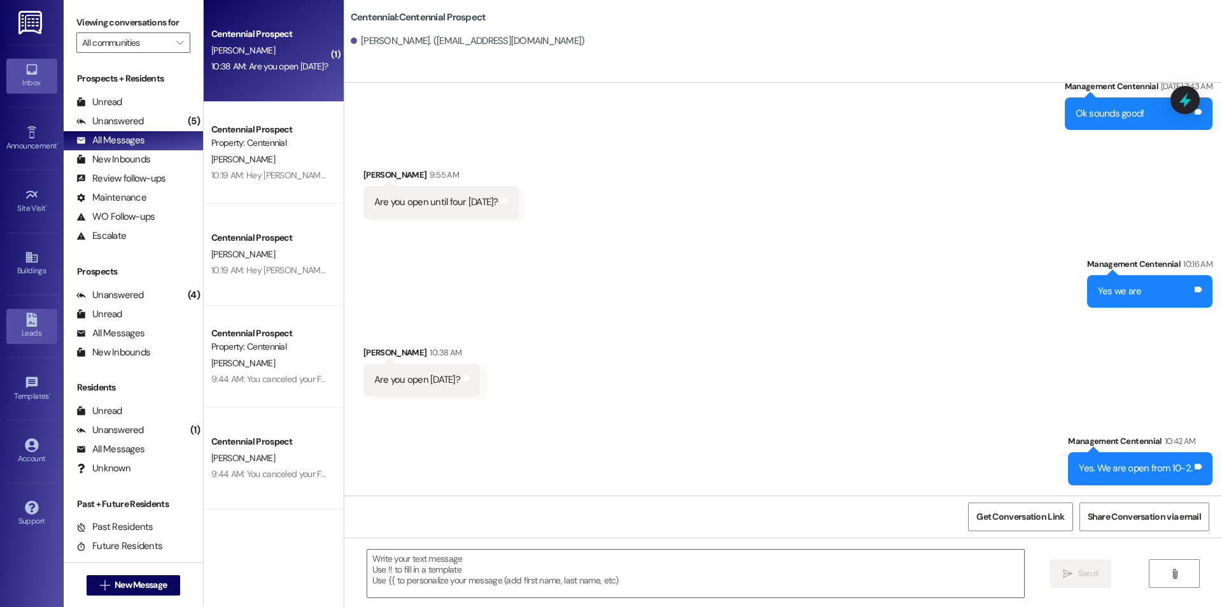
click at [32, 338] on div "Leads" at bounding box center [32, 333] width 64 height 13
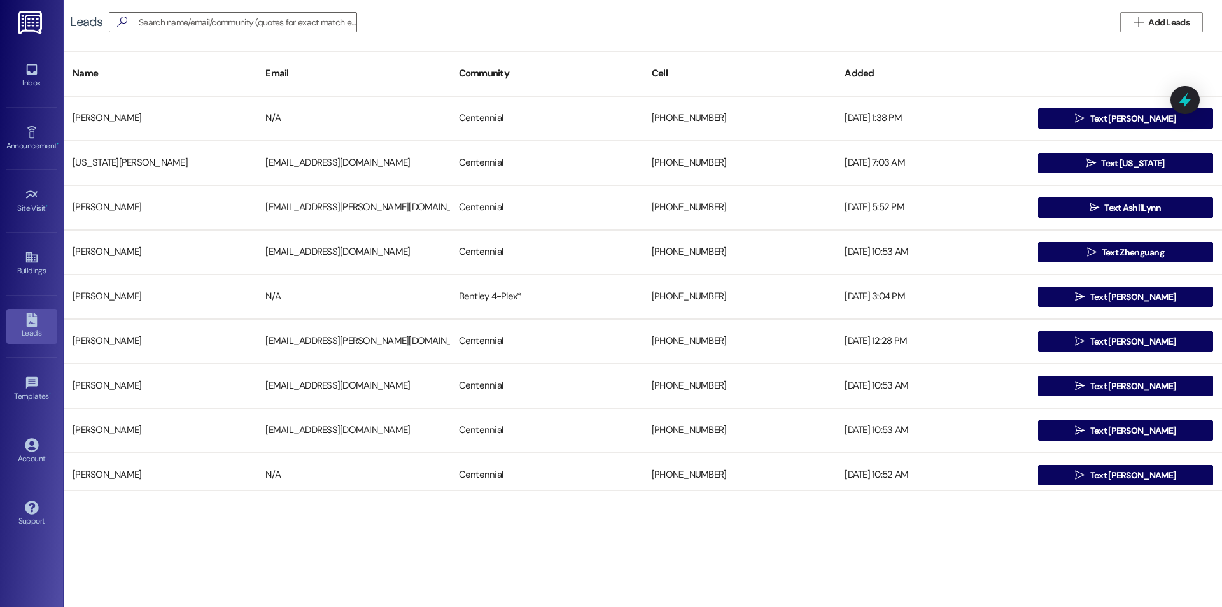
click at [1178, 32] on div "Leads   Add Leads" at bounding box center [643, 22] width 1159 height 45
click at [1176, 24] on span "Add Leads" at bounding box center [1169, 22] width 41 height 13
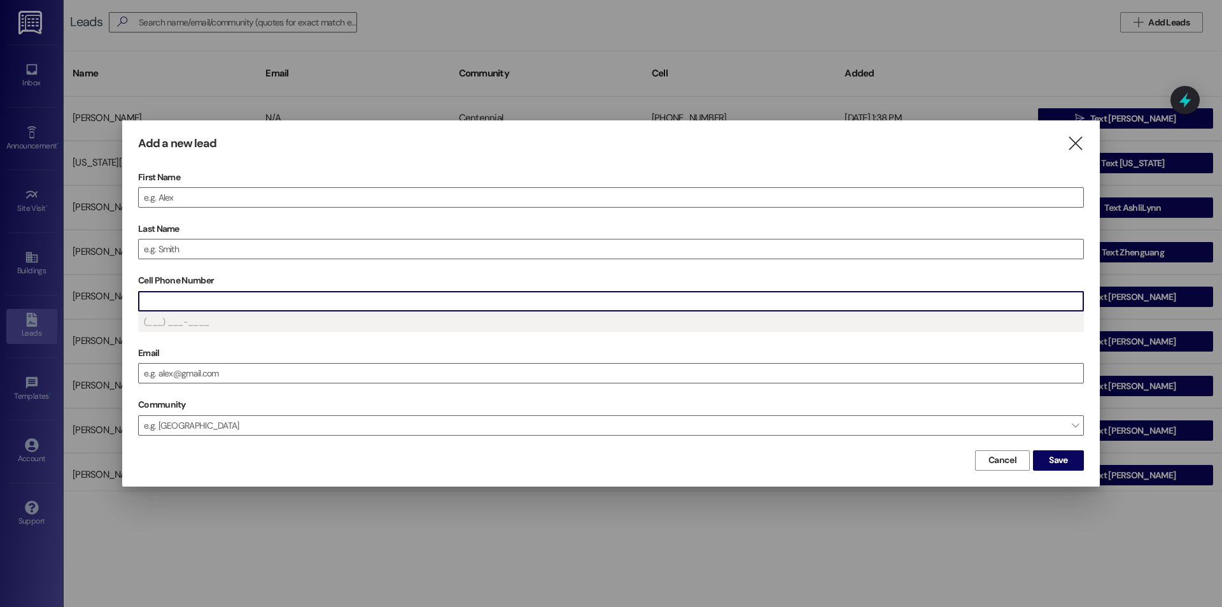
click at [378, 304] on input "Cell Phone Number" at bounding box center [611, 301] width 945 height 19
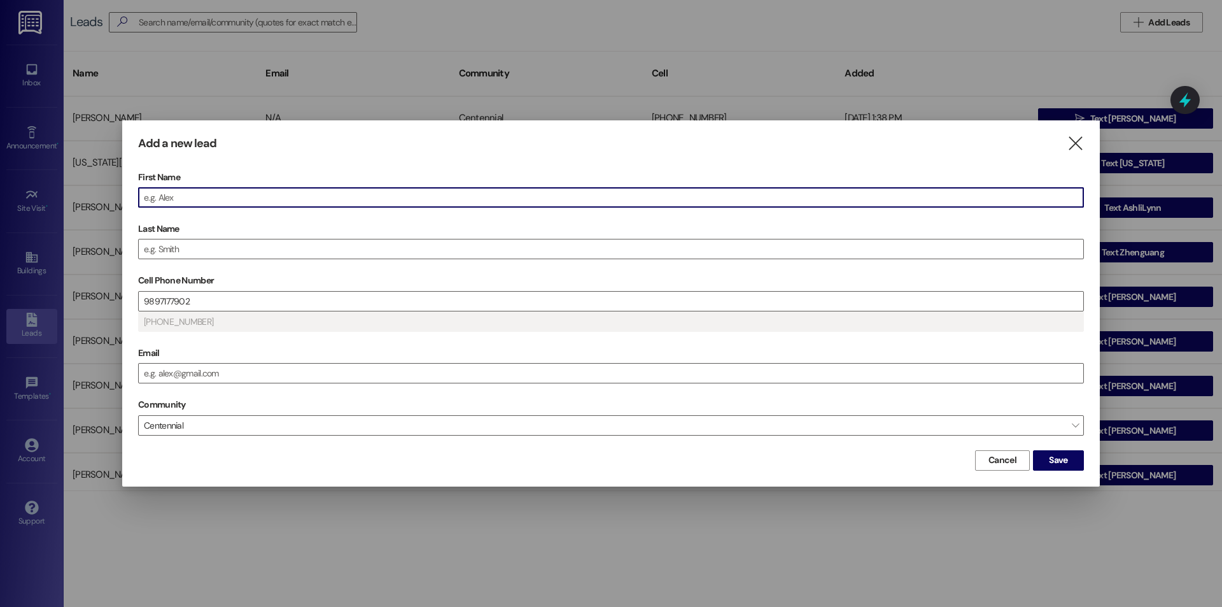
drag, startPoint x: 295, startPoint y: 190, endPoint x: 292, endPoint y: 196, distance: 7.4
click at [293, 195] on input "First Name" at bounding box center [611, 197] width 945 height 19
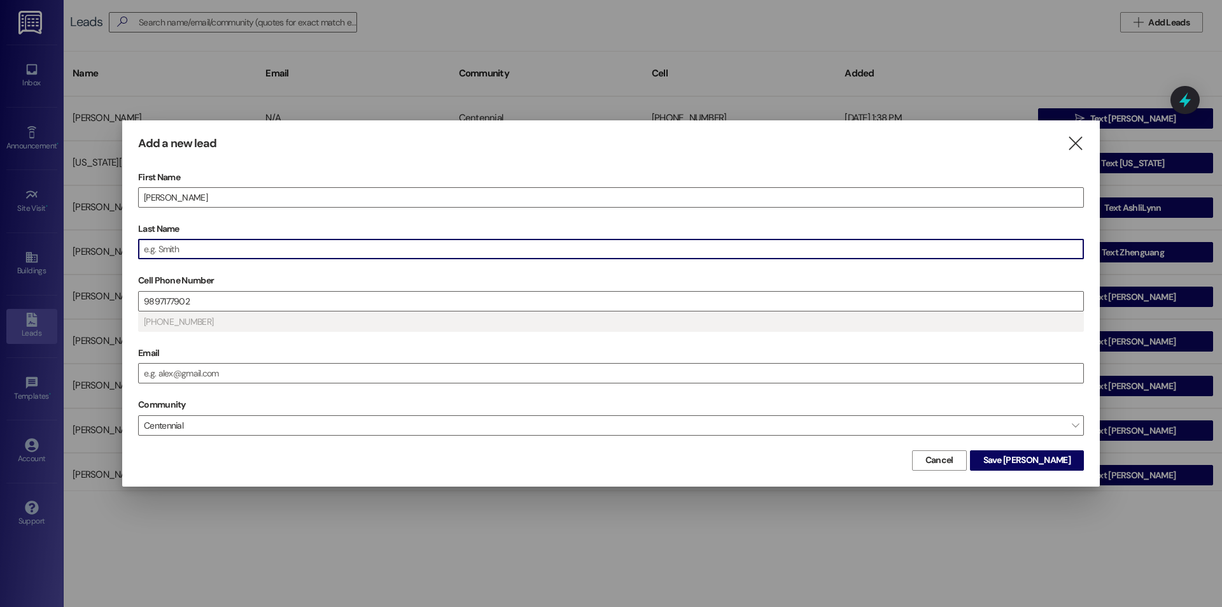
click at [260, 249] on input "Last Name" at bounding box center [611, 248] width 945 height 19
type input "[PHONE_NUMBER]"
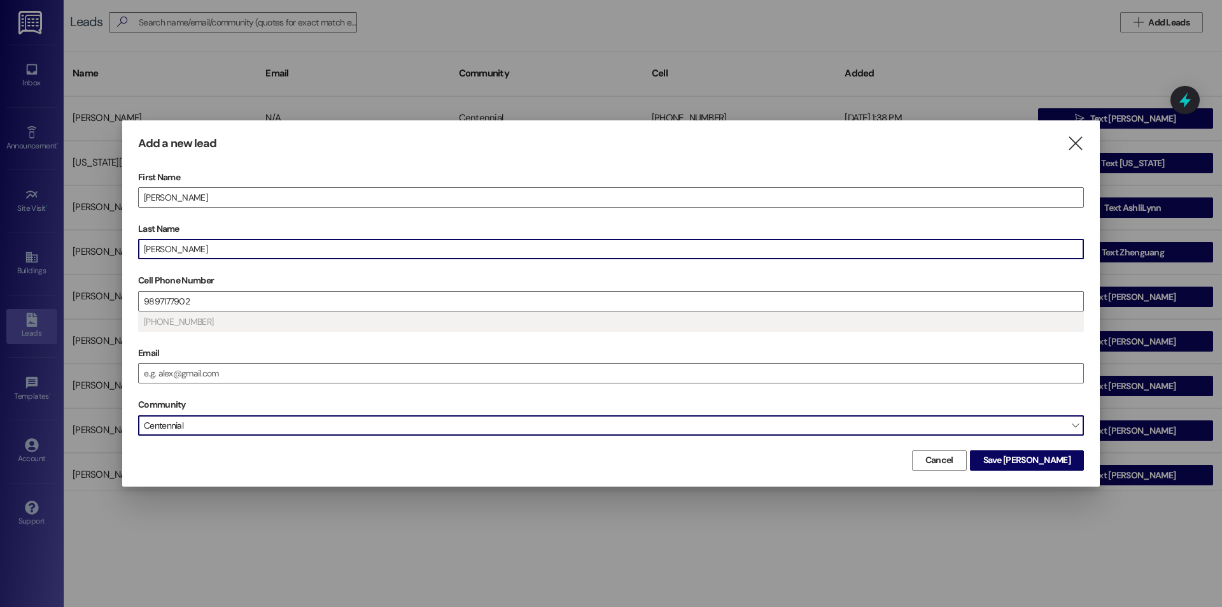
click at [217, 433] on span "Centennial" at bounding box center [611, 425] width 946 height 20
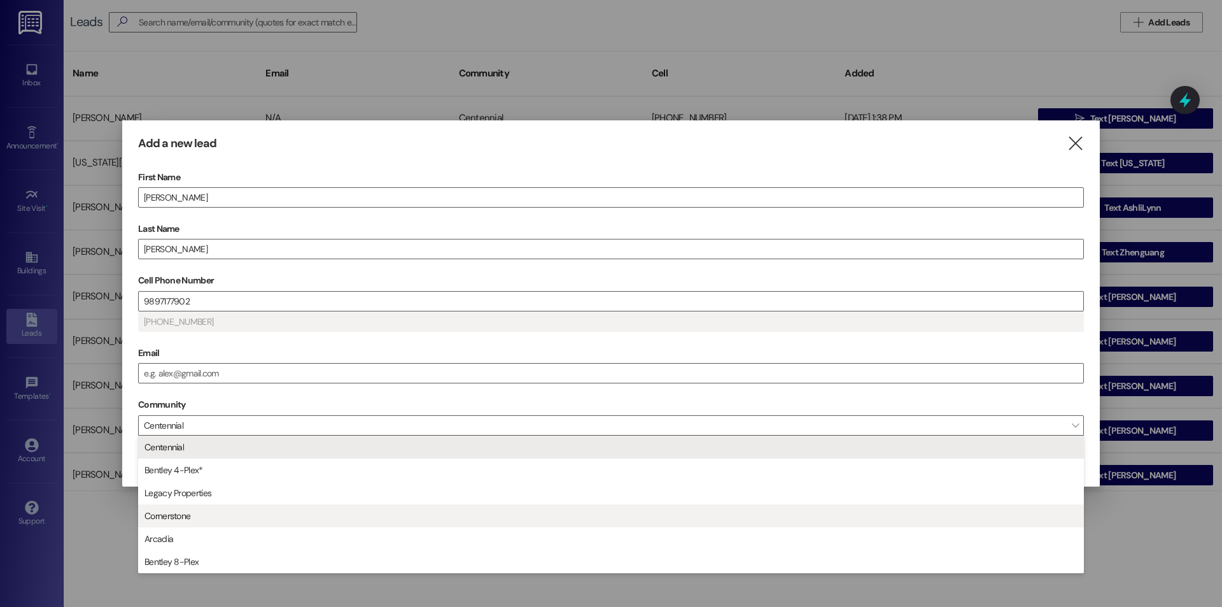
click at [210, 521] on span "Cornerstone" at bounding box center [611, 516] width 935 height 22
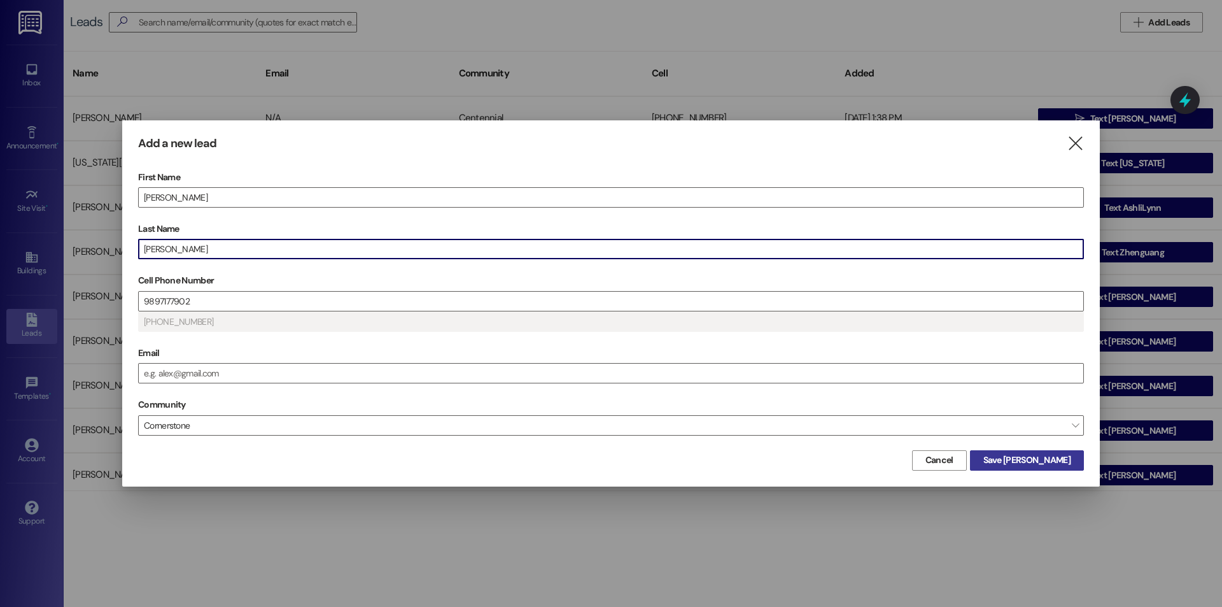
click at [1065, 456] on span "Save [PERSON_NAME]" at bounding box center [1027, 459] width 87 height 13
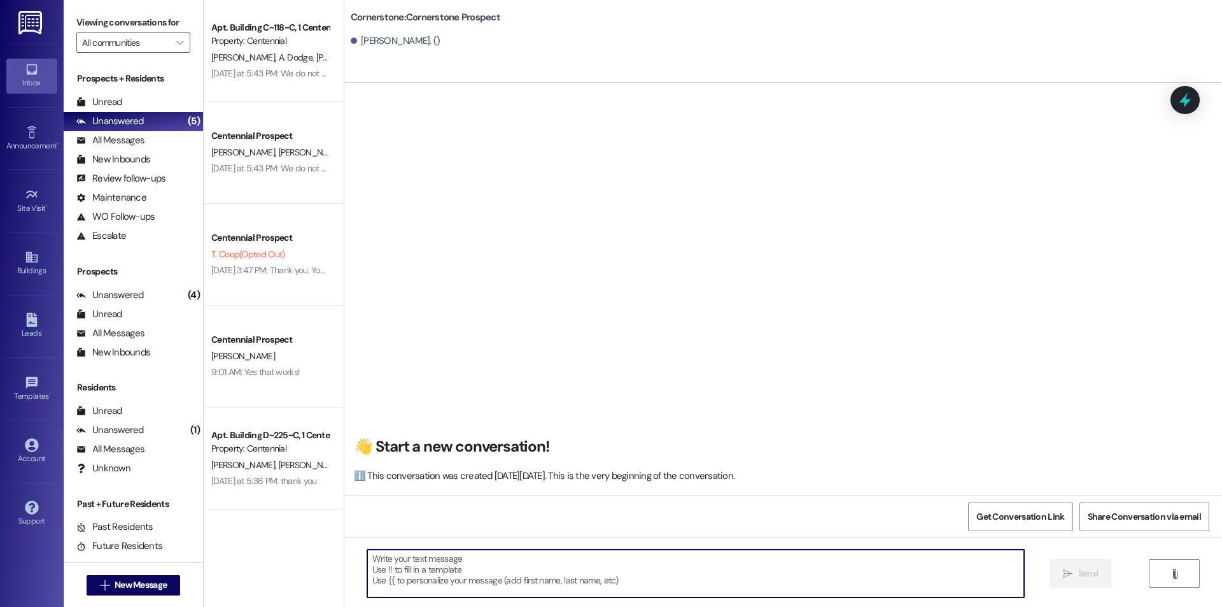
paste textarea "[URL][DOMAIN_NAME]"
type textarea "[URL][DOMAIN_NAME]"
click at [1063, 569] on icon "" at bounding box center [1068, 574] width 10 height 10
